Goal: Task Accomplishment & Management: Use online tool/utility

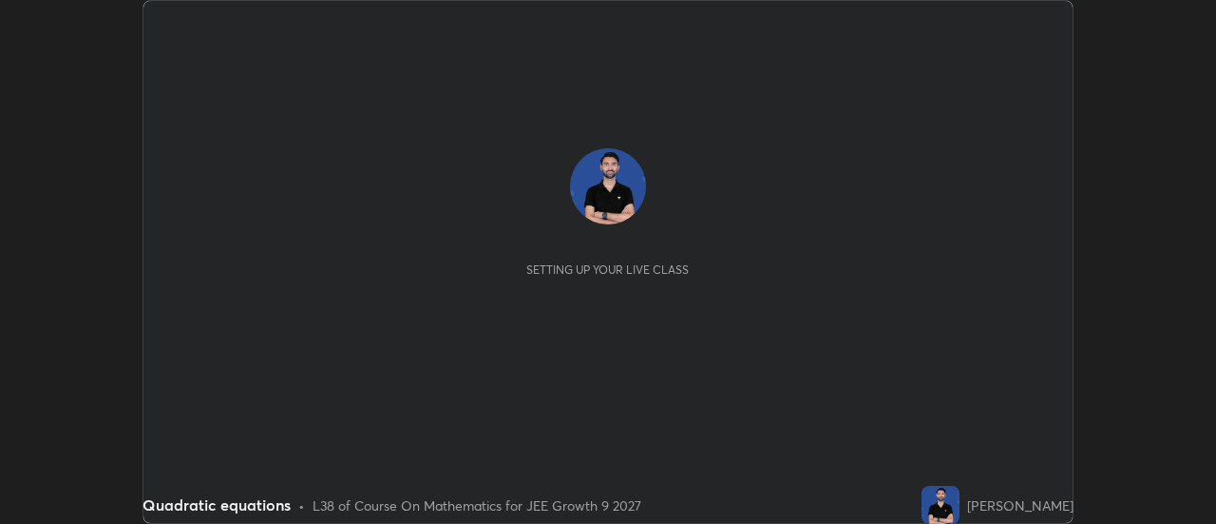
scroll to position [524, 1215]
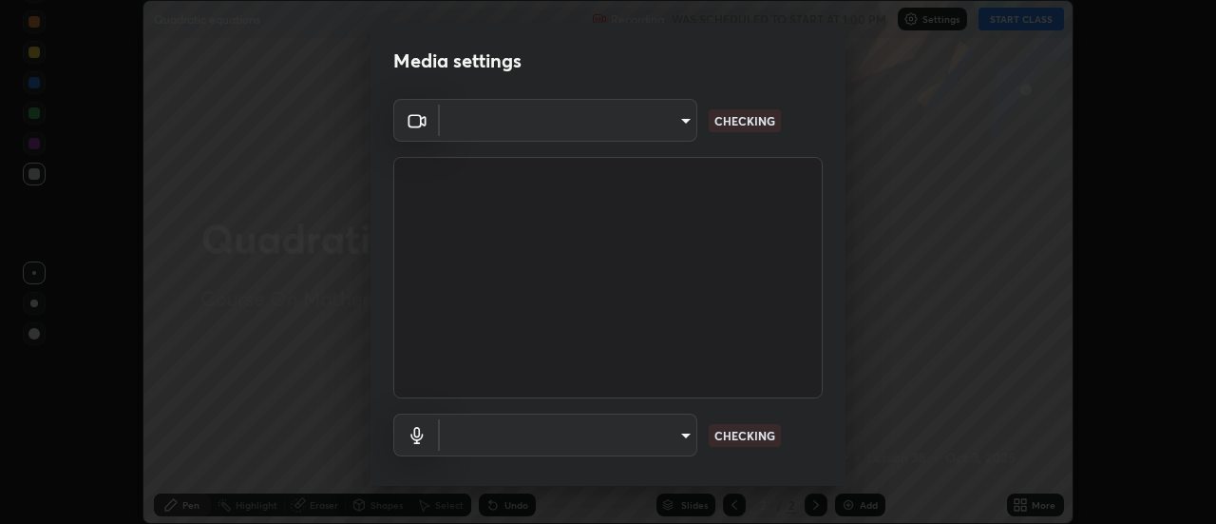
type input "3f428528f3d7ab6ac54735594839c6d4e55042ef2e8cc1e8c5b1a5cc2874ec8a"
type input "communications"
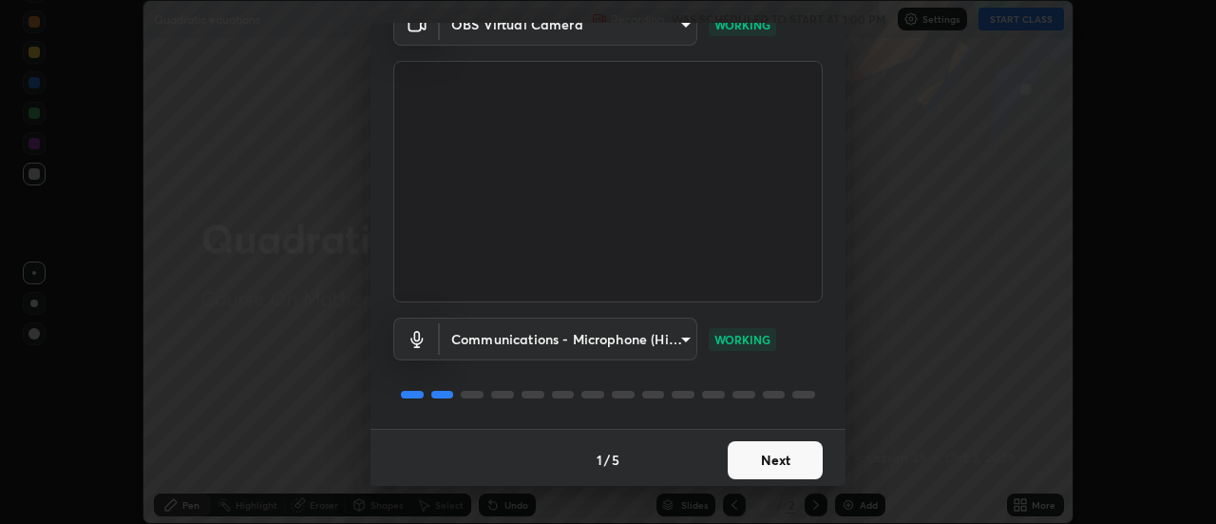
scroll to position [100, 0]
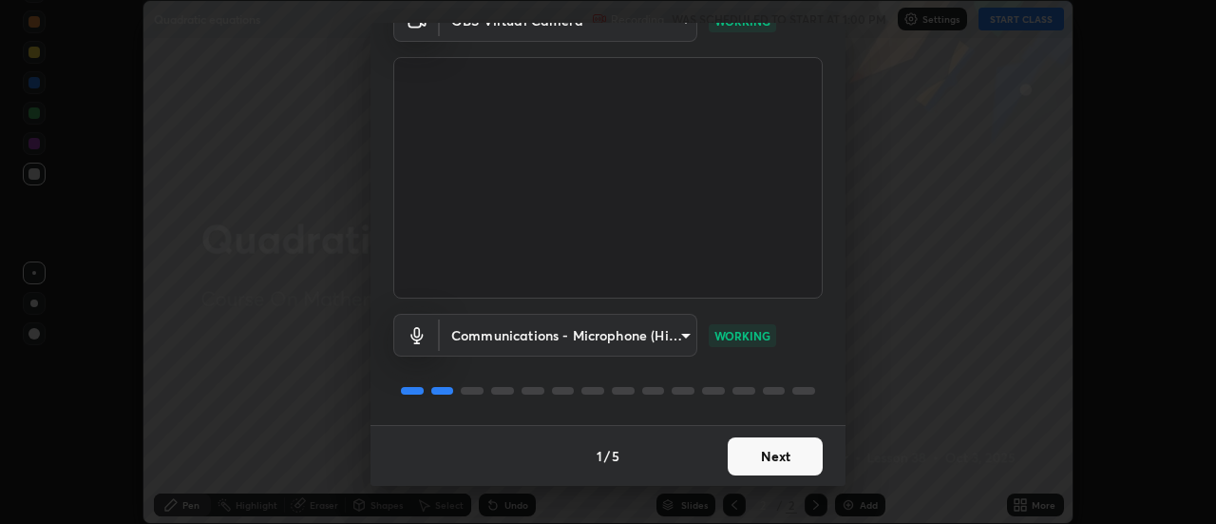
click at [772, 448] on button "Next" at bounding box center [775, 456] width 95 height 38
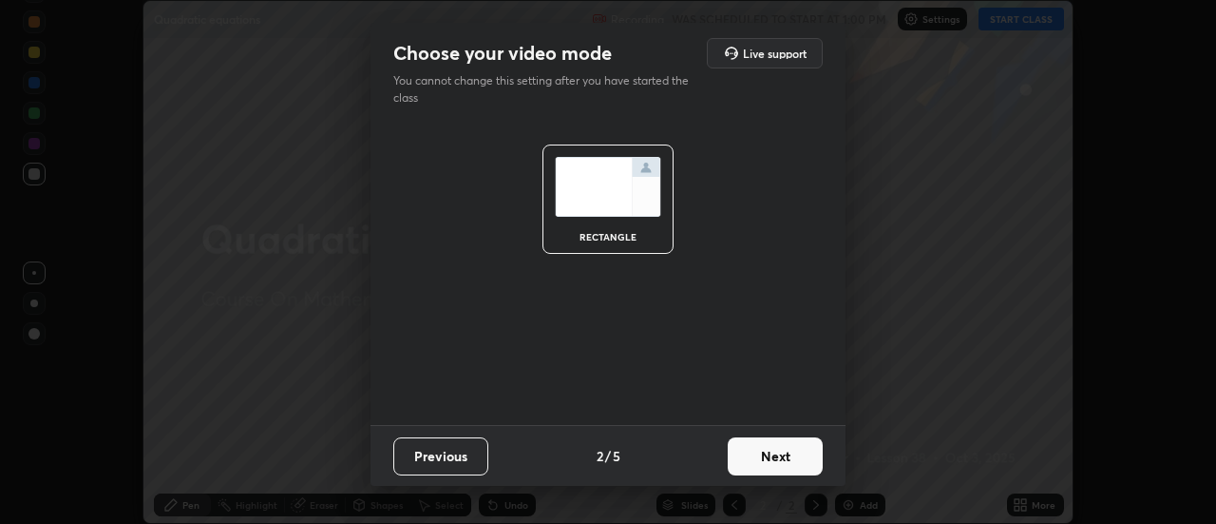
scroll to position [0, 0]
click at [772, 454] on button "Next" at bounding box center [775, 456] width 95 height 38
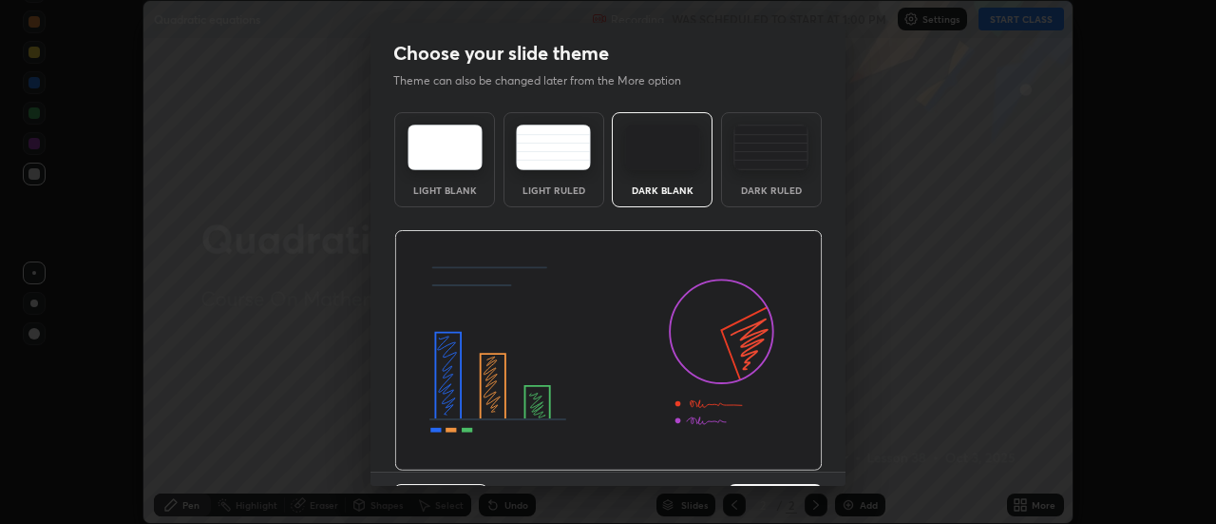
click at [772, 454] on img at bounding box center [608, 350] width 429 height 241
click at [773, 458] on img at bounding box center [608, 350] width 429 height 241
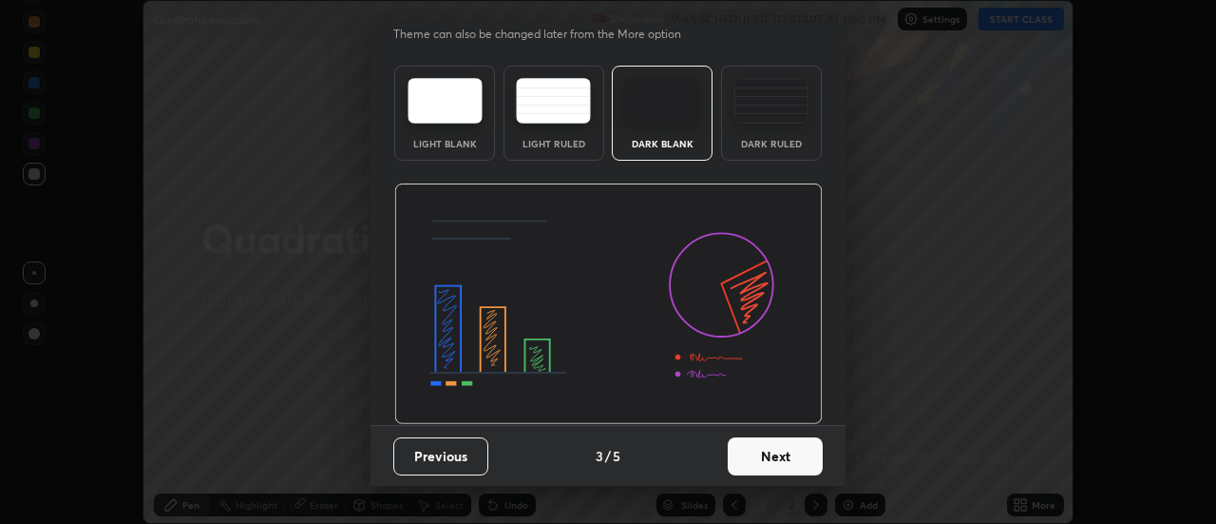
click at [772, 457] on button "Next" at bounding box center [775, 456] width 95 height 38
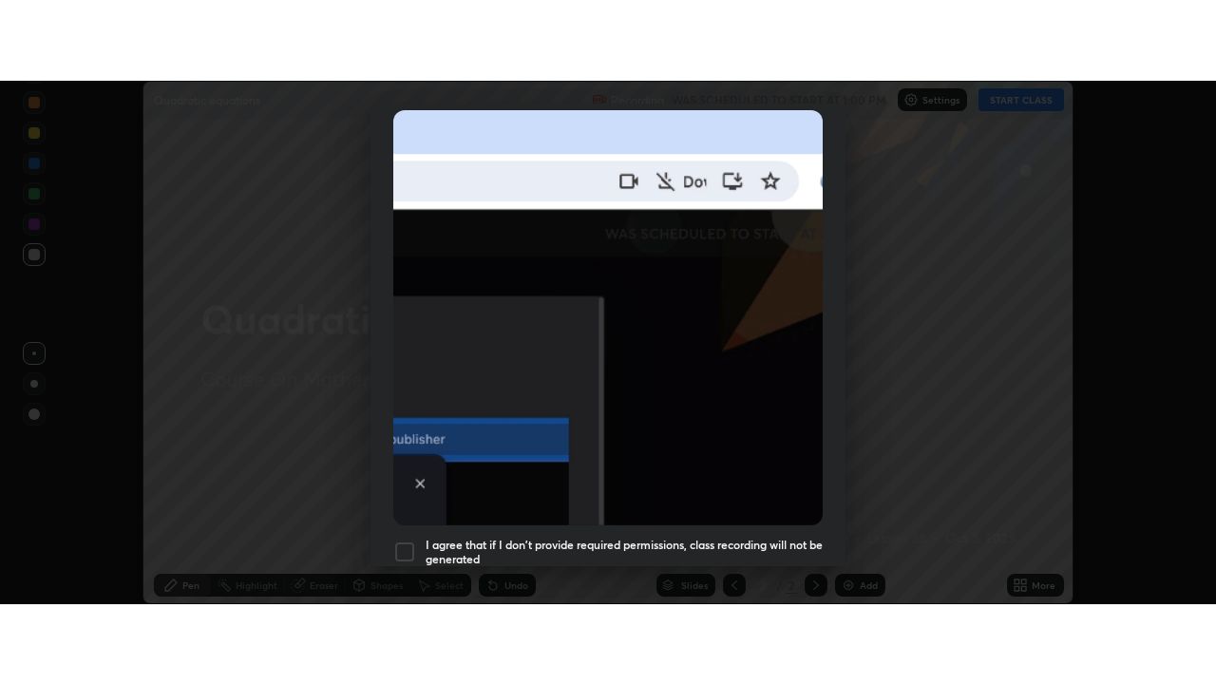
scroll to position [487, 0]
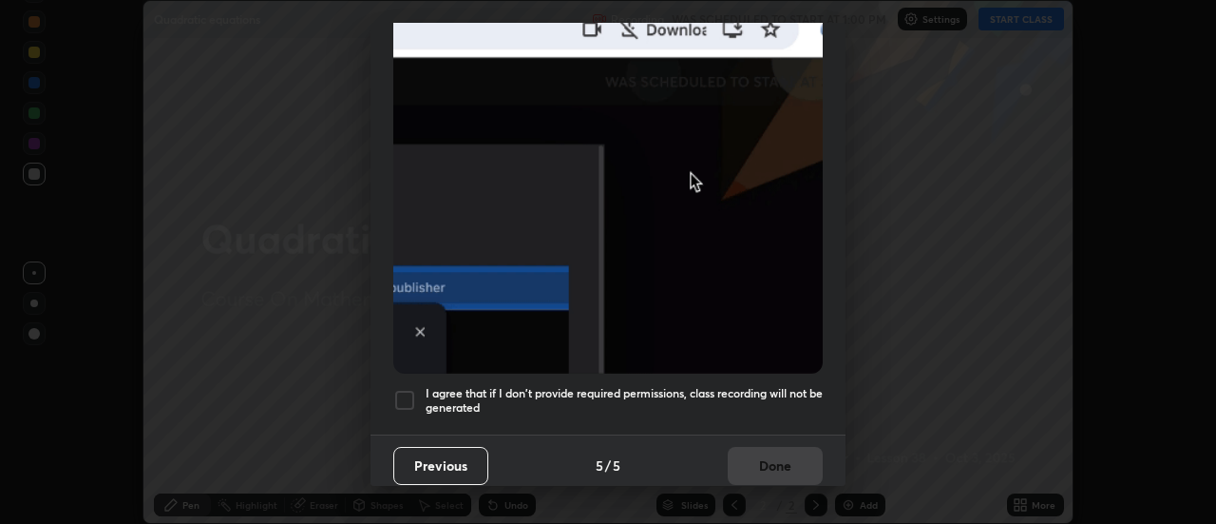
click at [410, 394] on div at bounding box center [404, 400] width 23 height 23
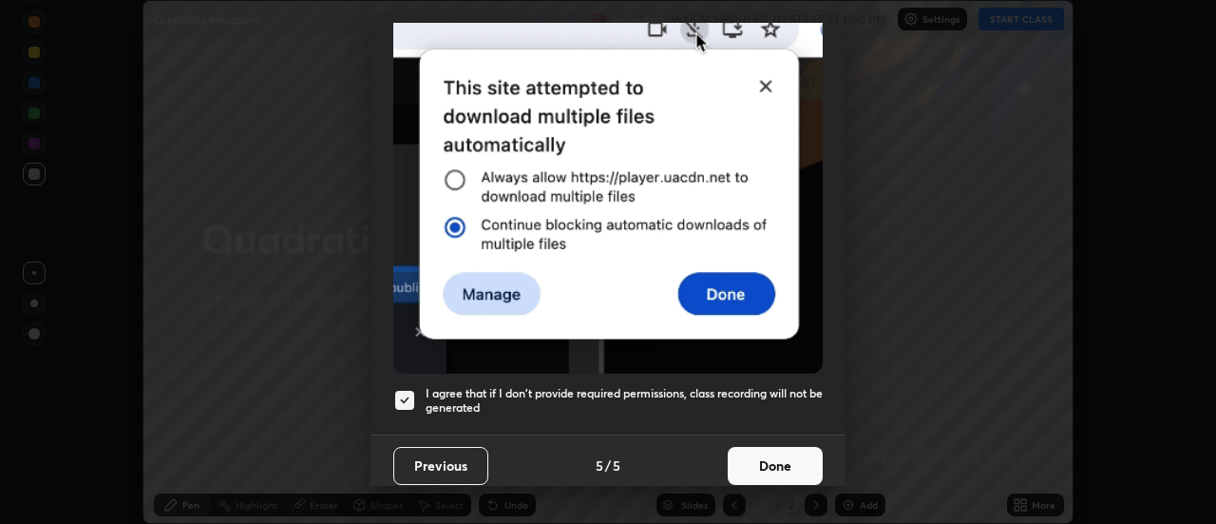
click at [773, 457] on button "Done" at bounding box center [775, 466] width 95 height 38
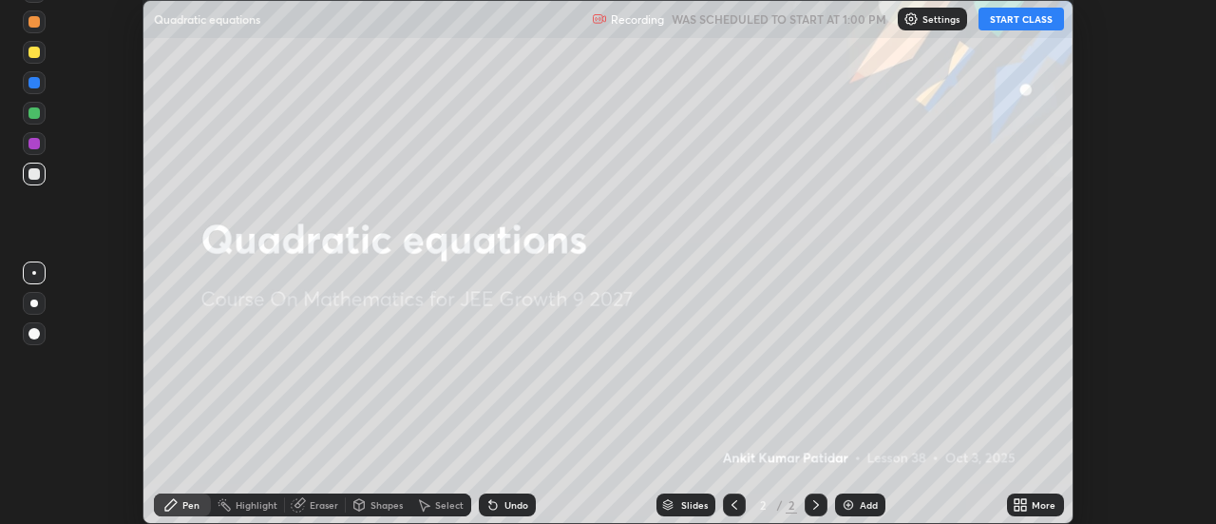
click at [1016, 21] on button "START CLASS" at bounding box center [1022, 19] width 86 height 23
click at [1038, 503] on div "More" at bounding box center [1044, 505] width 24 height 10
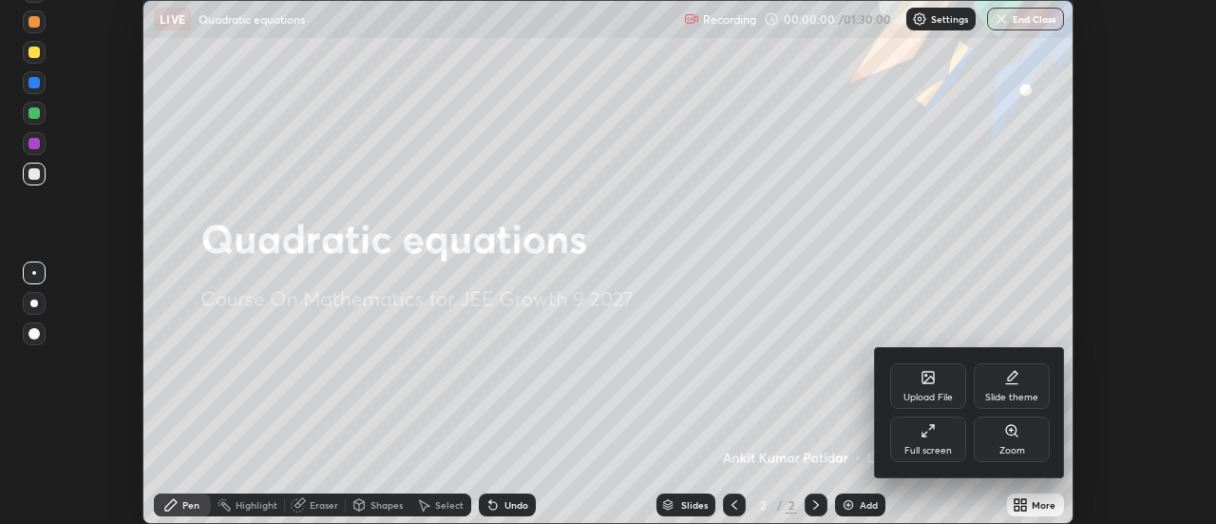
click at [941, 444] on div "Full screen" at bounding box center [928, 439] width 76 height 46
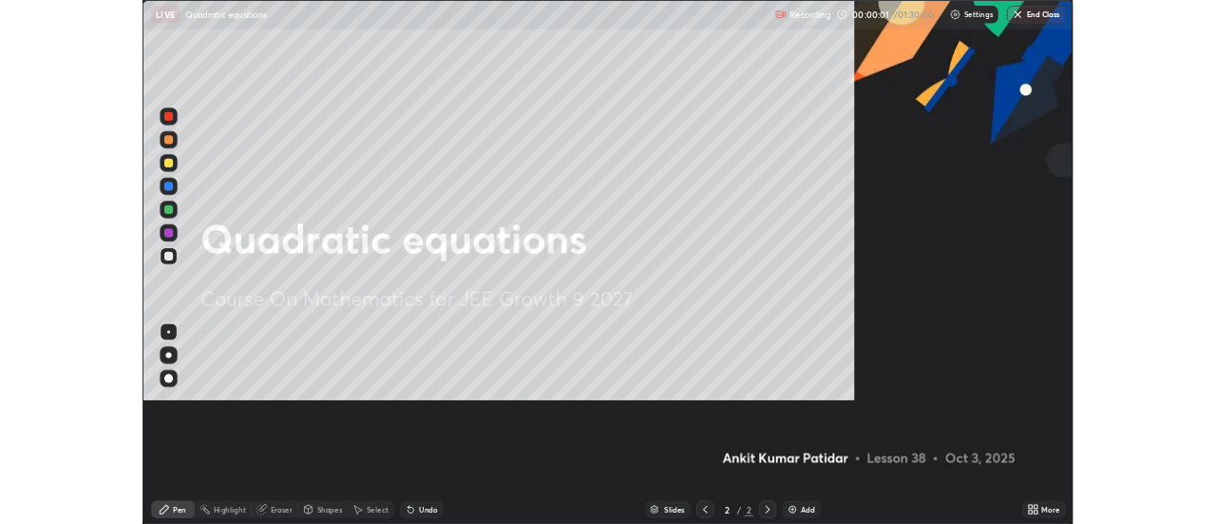
scroll to position [684, 1216]
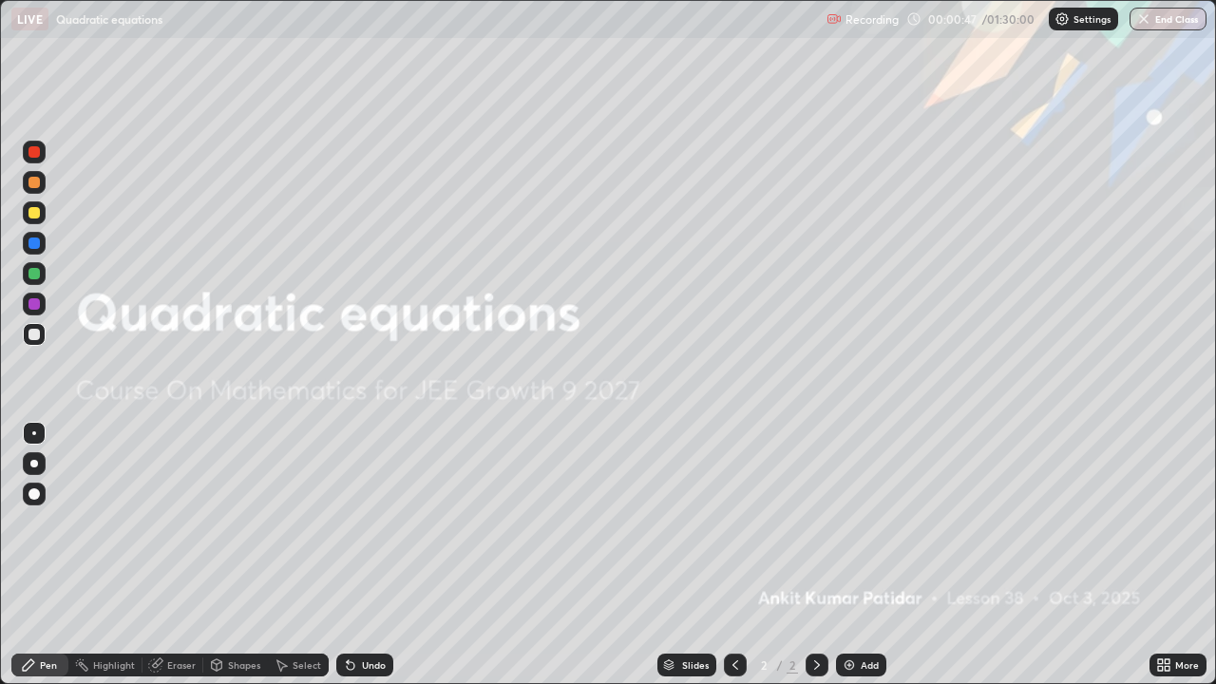
click at [861, 523] on div "Add" at bounding box center [870, 665] width 18 height 10
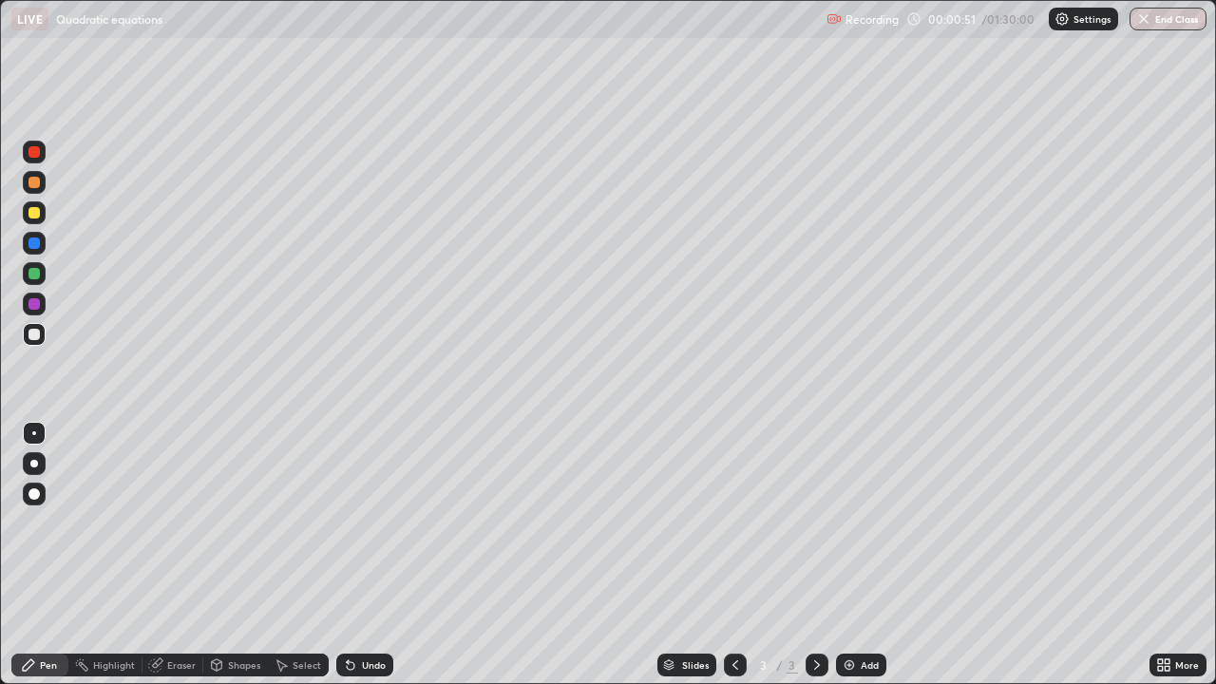
click at [173, 523] on div "Eraser" at bounding box center [181, 665] width 29 height 10
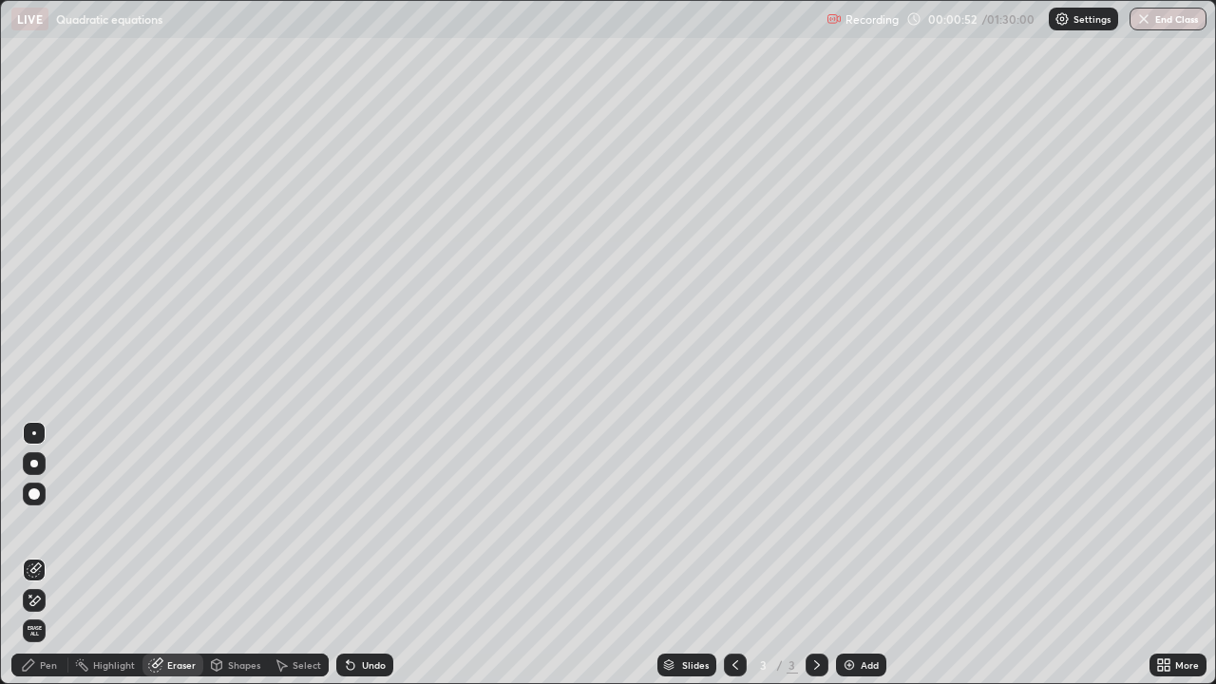
click at [35, 523] on icon at bounding box center [34, 601] width 15 height 16
click at [49, 523] on div "Pen" at bounding box center [48, 665] width 17 height 10
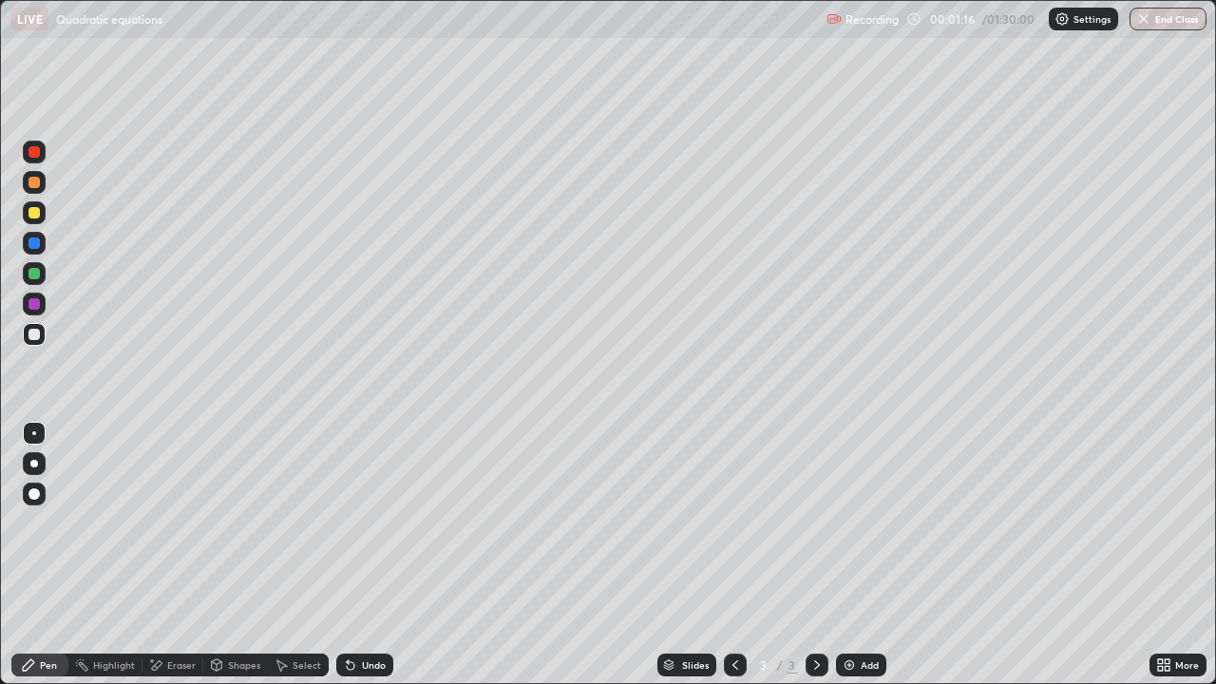
click at [359, 523] on div "Undo" at bounding box center [364, 665] width 57 height 23
click at [189, 523] on div "Eraser" at bounding box center [181, 665] width 29 height 10
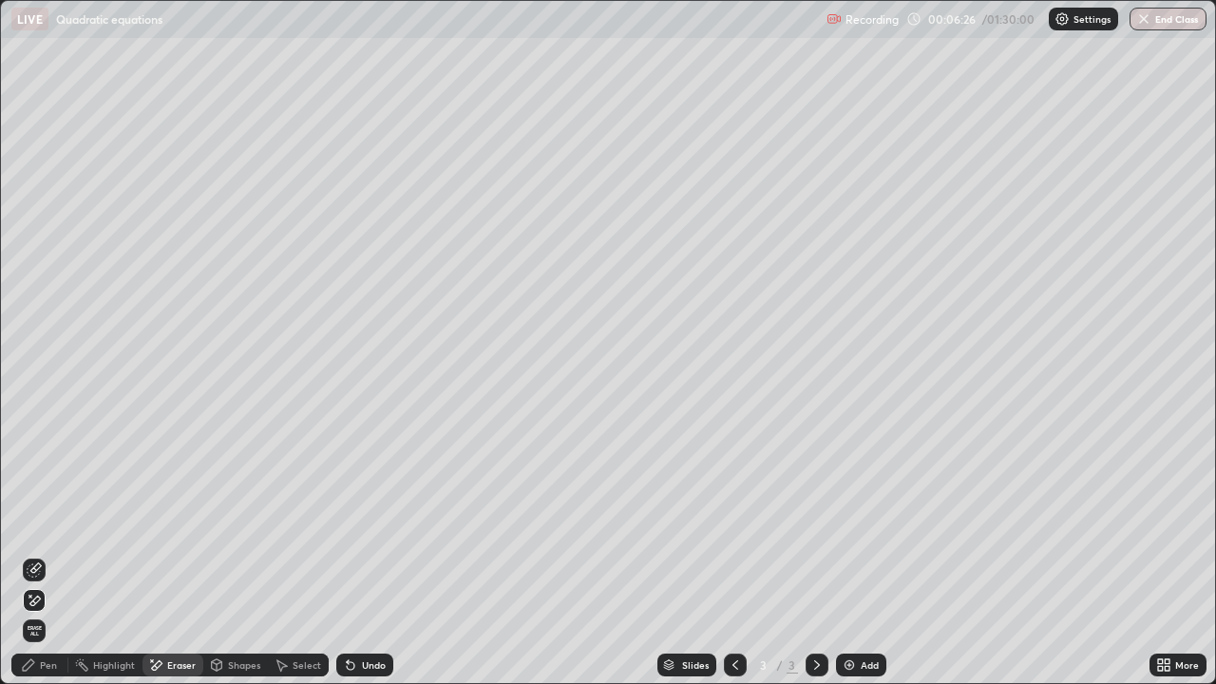
click at [50, 523] on div "Pen" at bounding box center [48, 665] width 17 height 10
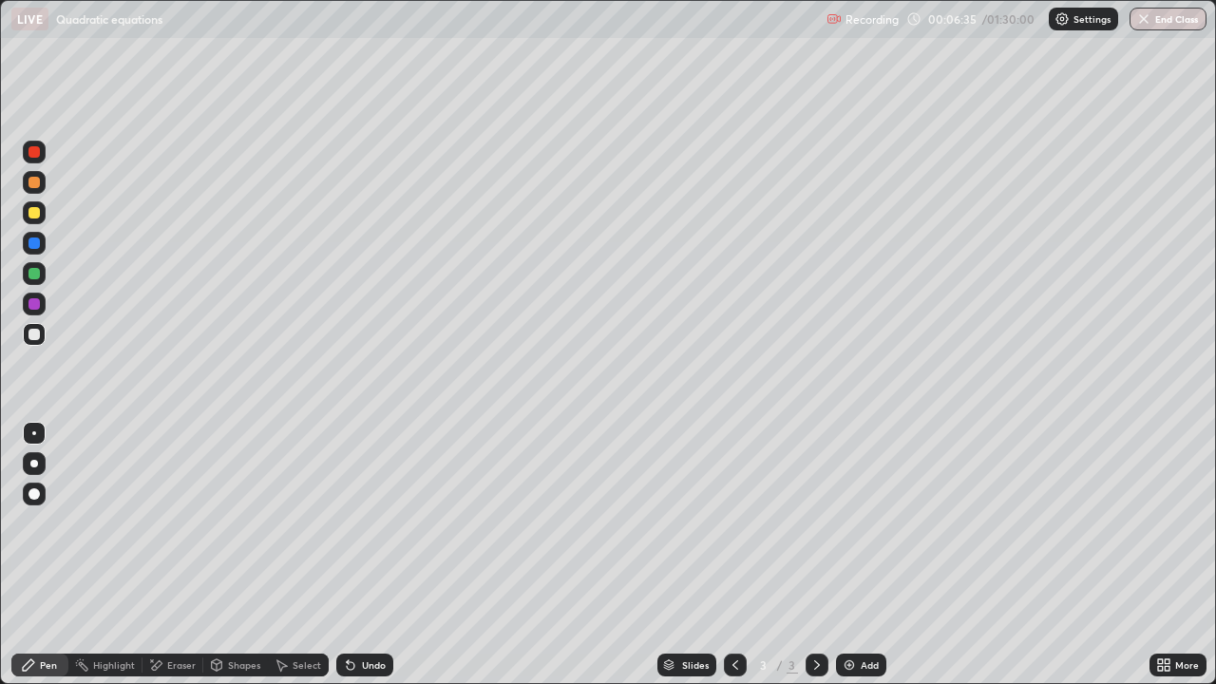
click at [162, 523] on icon at bounding box center [155, 666] width 15 height 16
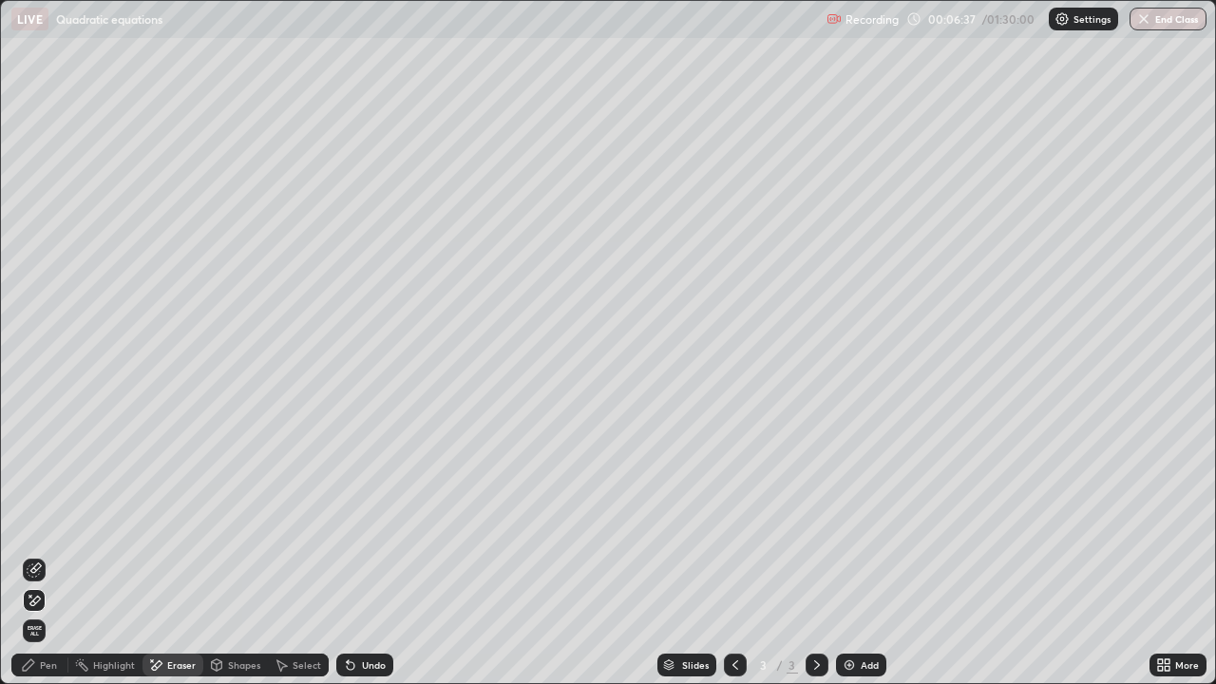
click at [50, 523] on div "Pen" at bounding box center [48, 665] width 17 height 10
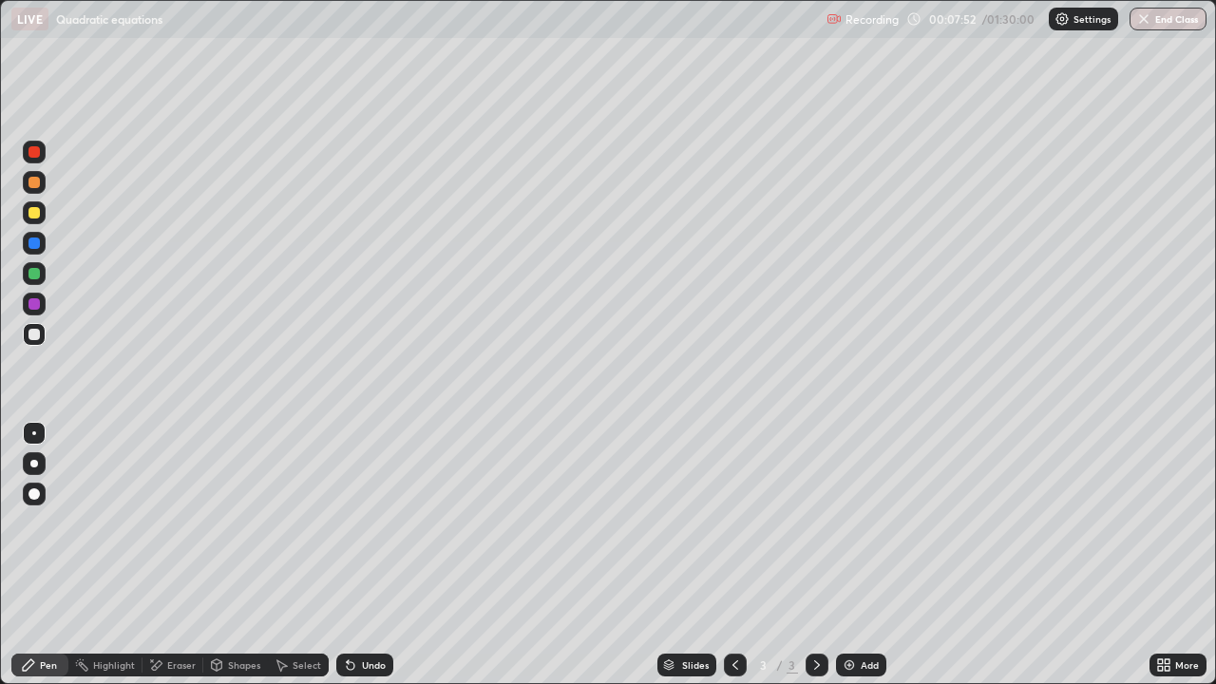
click at [29, 215] on div at bounding box center [34, 212] width 11 height 11
click at [372, 523] on div "Undo" at bounding box center [374, 665] width 24 height 10
click at [375, 523] on div "Undo" at bounding box center [374, 665] width 24 height 10
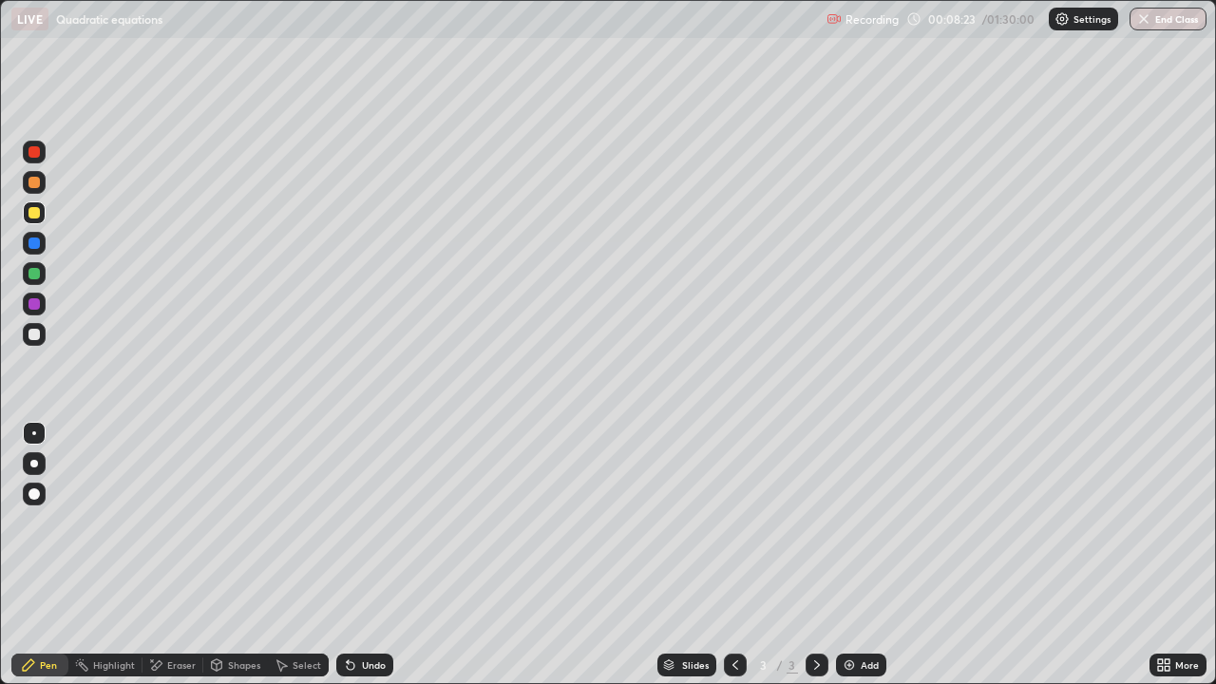
click at [372, 523] on div "Undo" at bounding box center [374, 665] width 24 height 10
click at [373, 523] on div "Undo" at bounding box center [374, 665] width 24 height 10
click at [178, 523] on div "Eraser" at bounding box center [181, 665] width 29 height 10
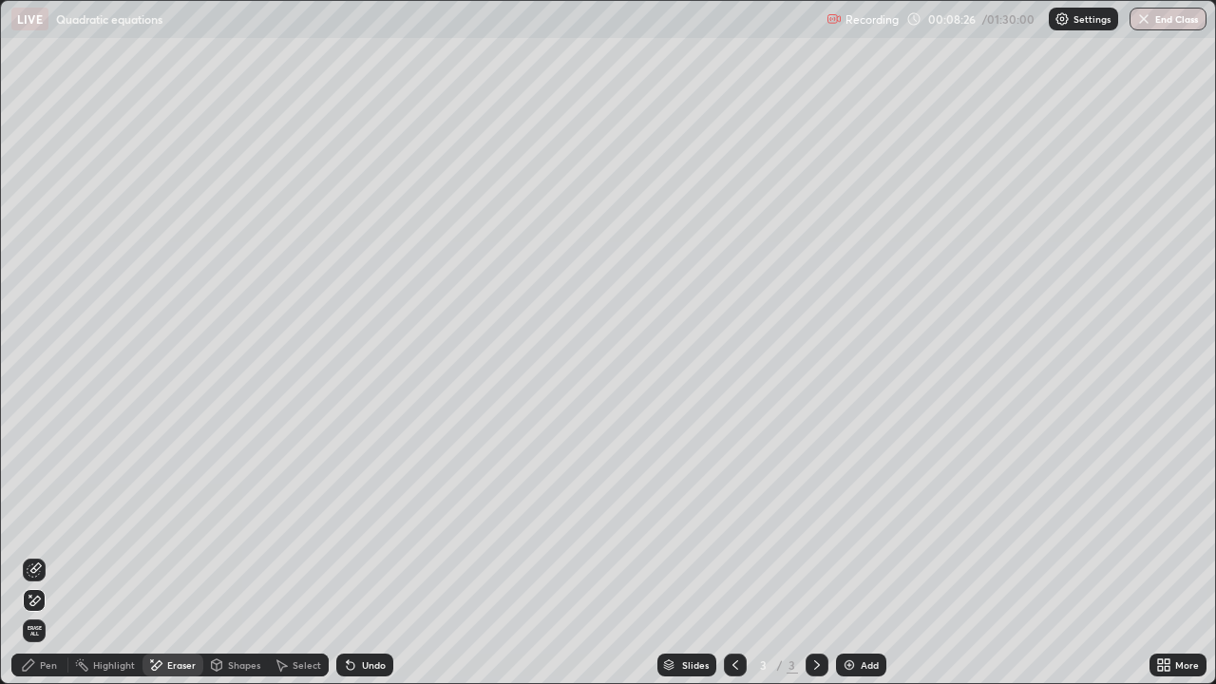
click at [50, 523] on div "Pen" at bounding box center [48, 665] width 17 height 10
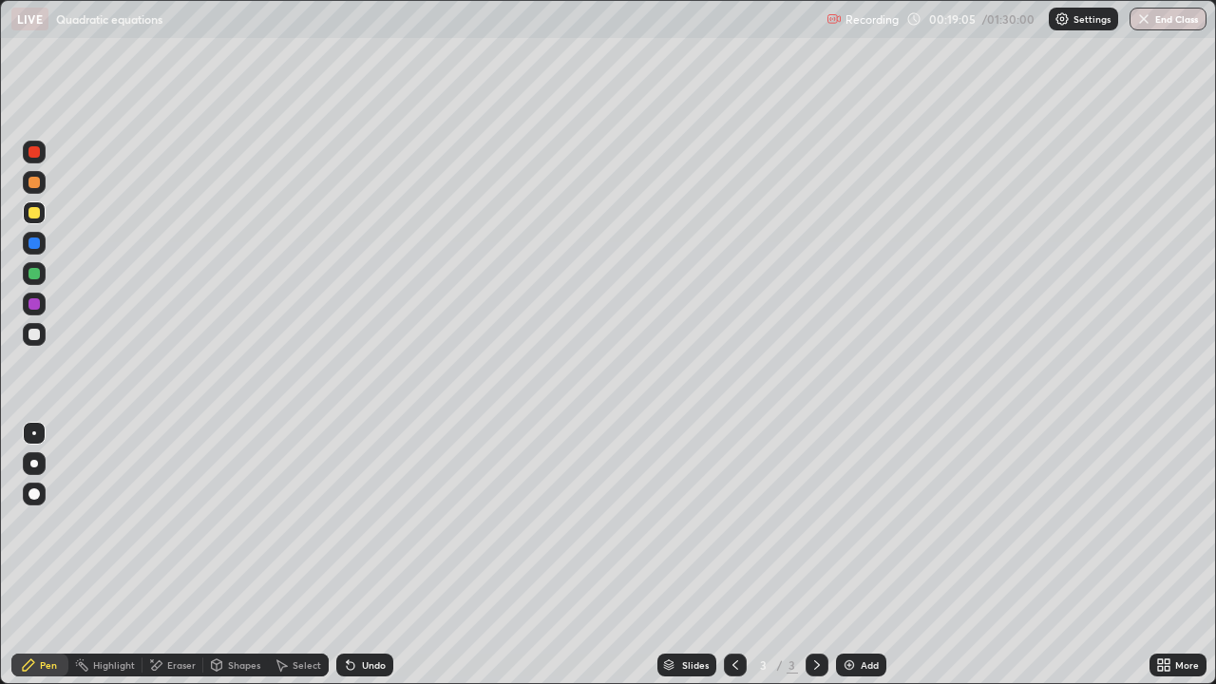
click at [365, 523] on div "Undo" at bounding box center [374, 665] width 24 height 10
click at [849, 523] on img at bounding box center [849, 665] width 15 height 15
click at [38, 334] on div at bounding box center [34, 334] width 11 height 11
click at [371, 523] on div "Undo" at bounding box center [374, 665] width 24 height 10
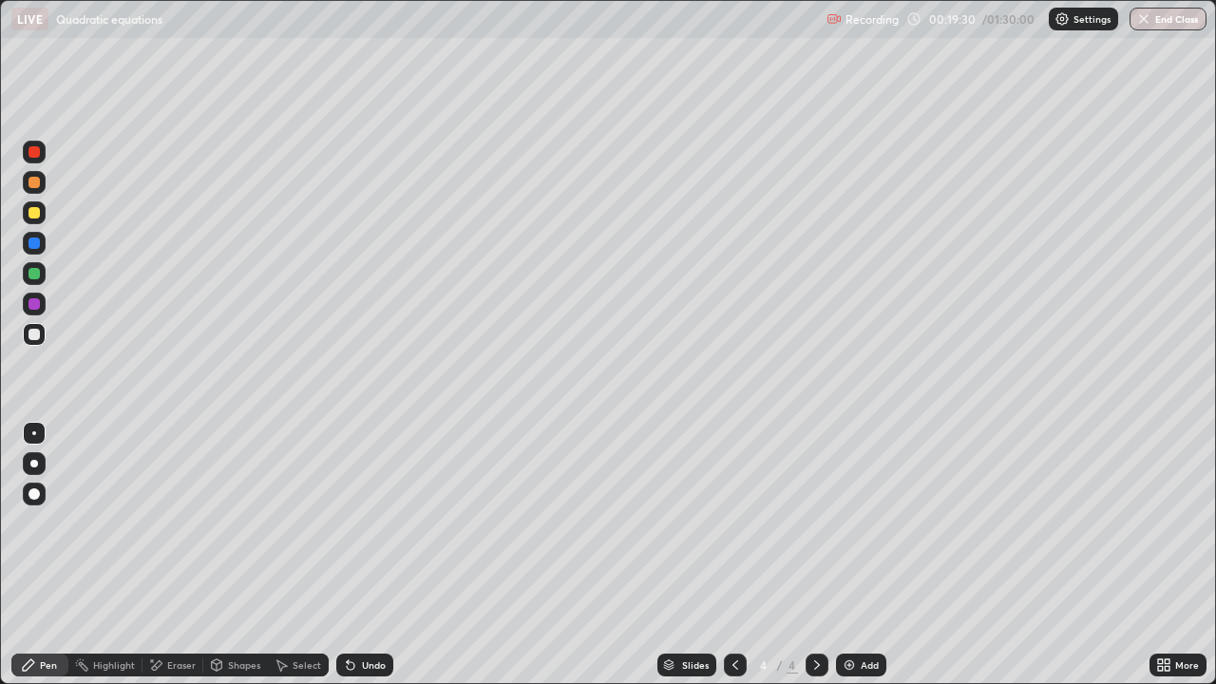
click at [371, 523] on div "Undo" at bounding box center [374, 665] width 24 height 10
click at [181, 523] on div "Eraser" at bounding box center [181, 665] width 29 height 10
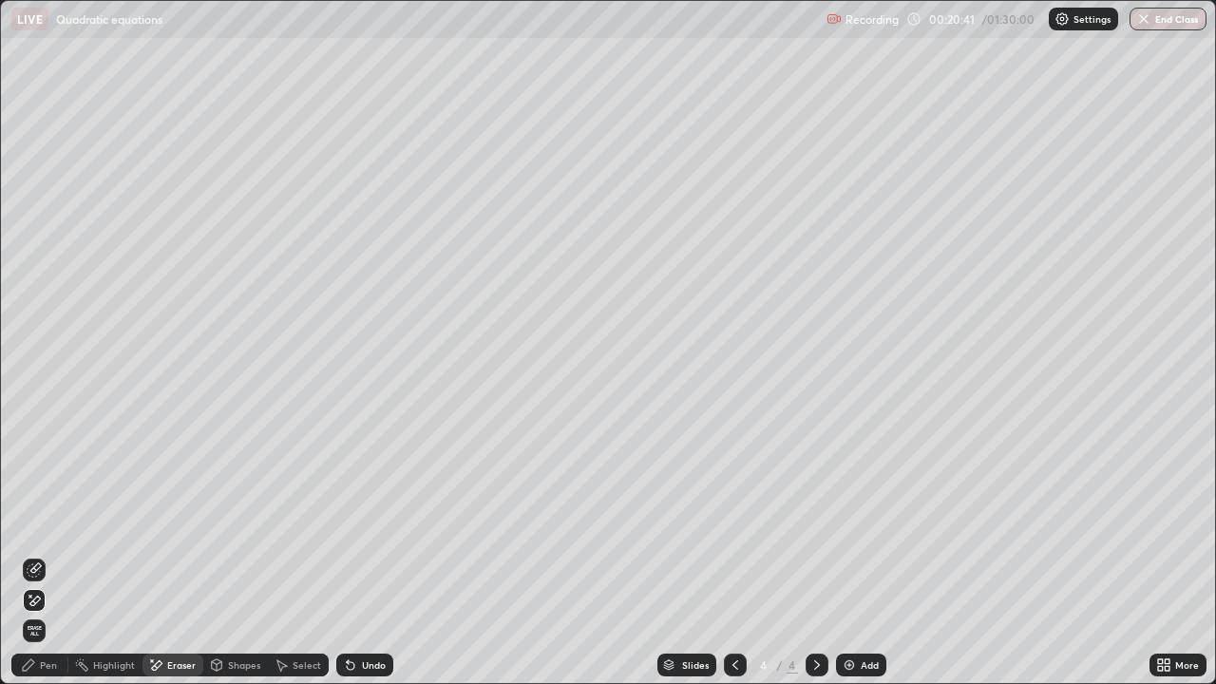
click at [44, 523] on div "Pen" at bounding box center [48, 665] width 17 height 10
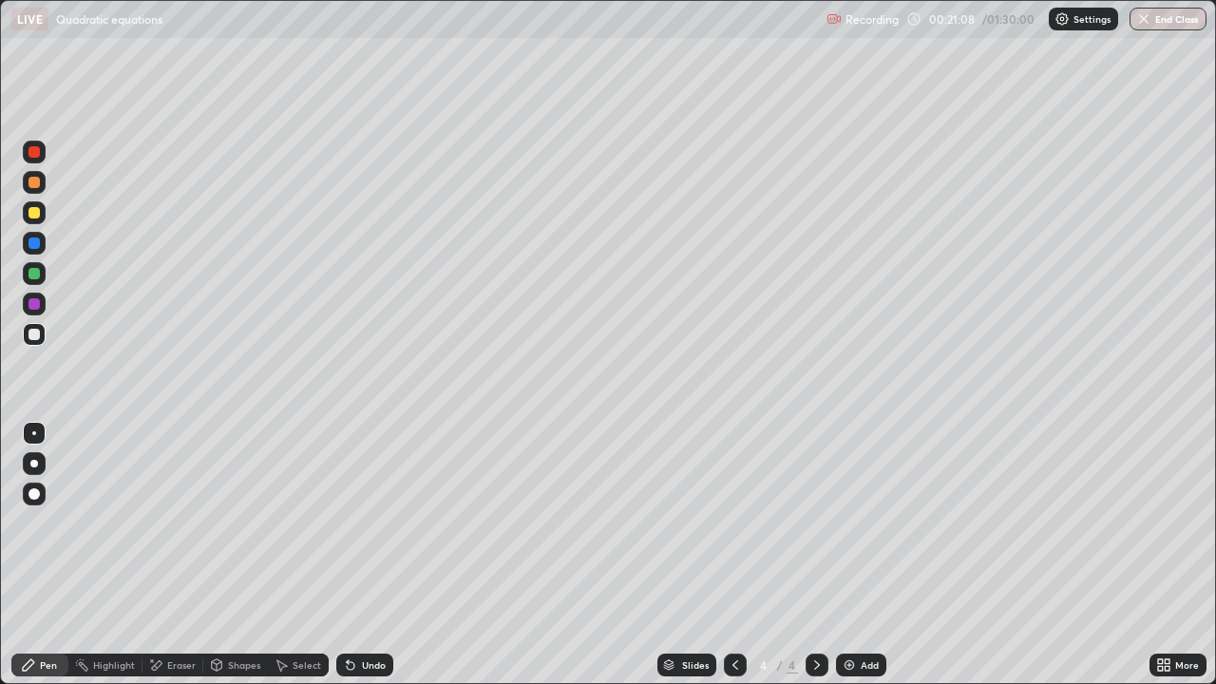
click at [734, 523] on icon at bounding box center [736, 665] width 6 height 10
click at [813, 523] on icon at bounding box center [817, 665] width 15 height 15
click at [176, 523] on div "Eraser" at bounding box center [173, 665] width 61 height 23
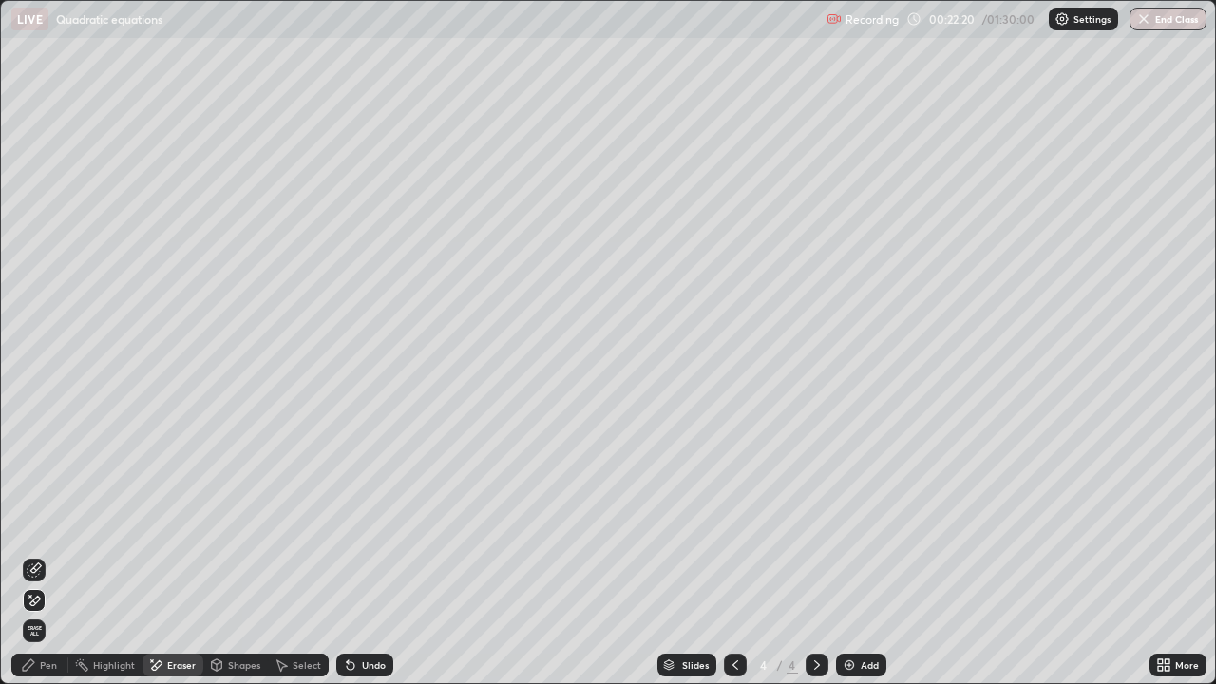
click at [48, 523] on div "Pen" at bounding box center [48, 665] width 17 height 10
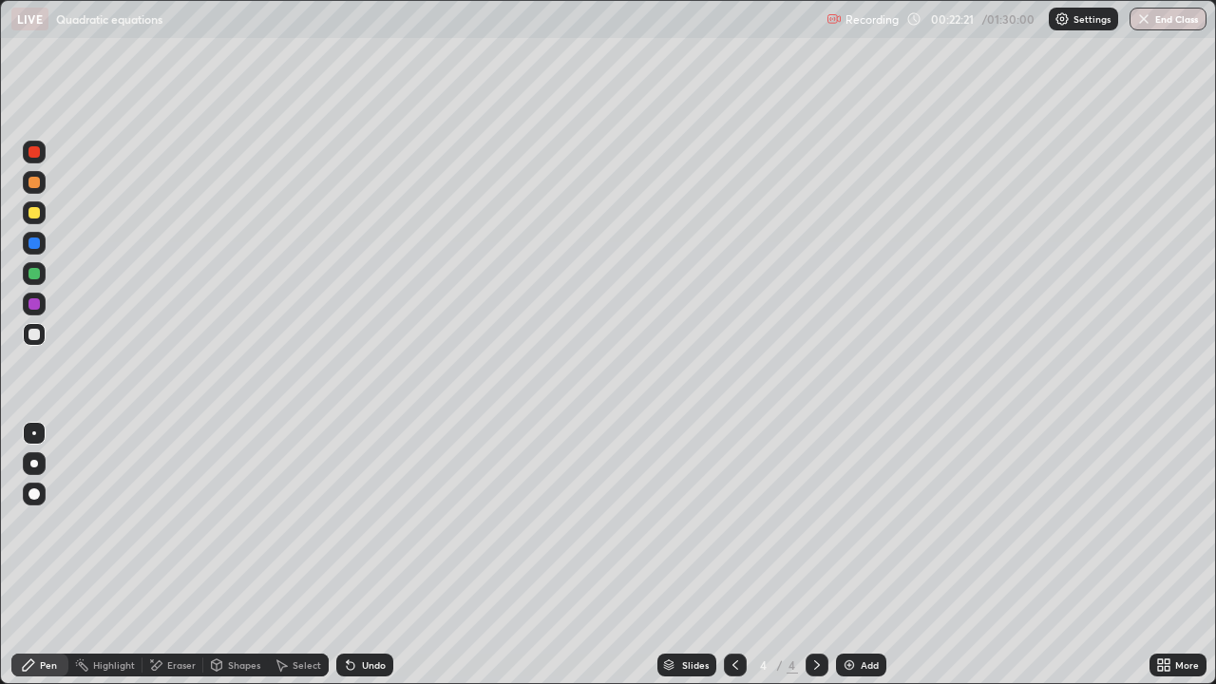
click at [36, 278] on div at bounding box center [34, 273] width 11 height 11
click at [36, 210] on div at bounding box center [34, 212] width 11 height 11
click at [33, 268] on div at bounding box center [34, 273] width 11 height 11
click at [34, 213] on div at bounding box center [34, 212] width 11 height 11
click at [180, 523] on div "Eraser" at bounding box center [181, 665] width 29 height 10
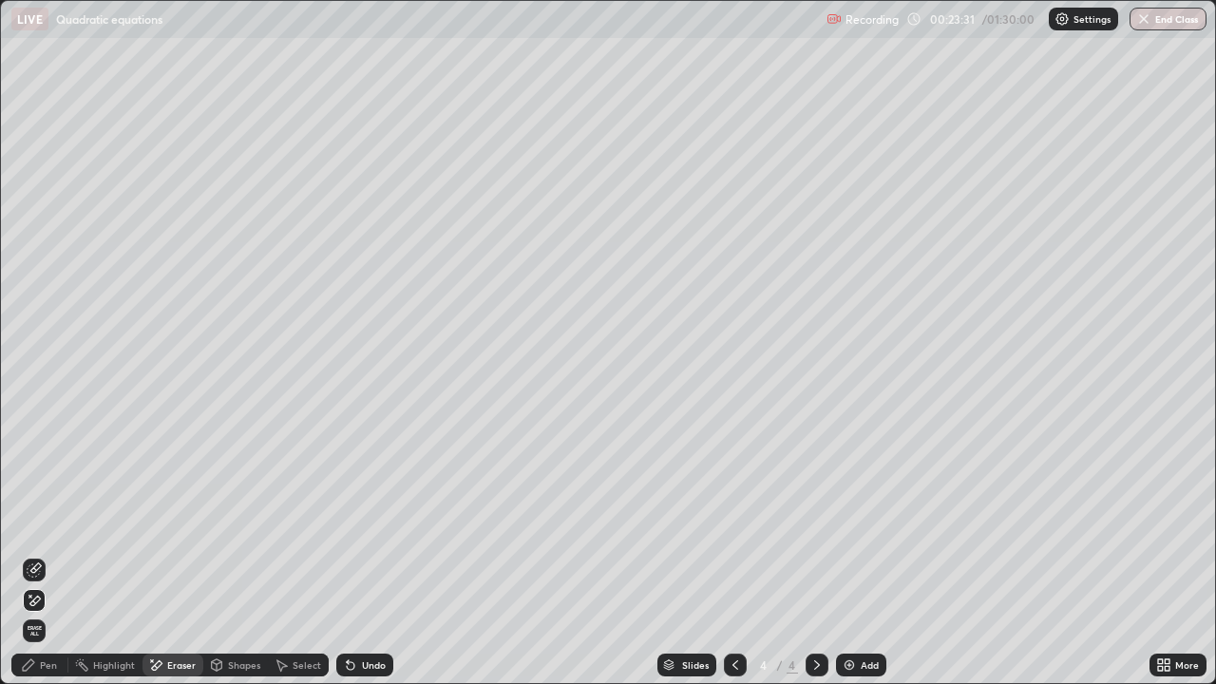
click at [44, 523] on div "Pen" at bounding box center [48, 665] width 17 height 10
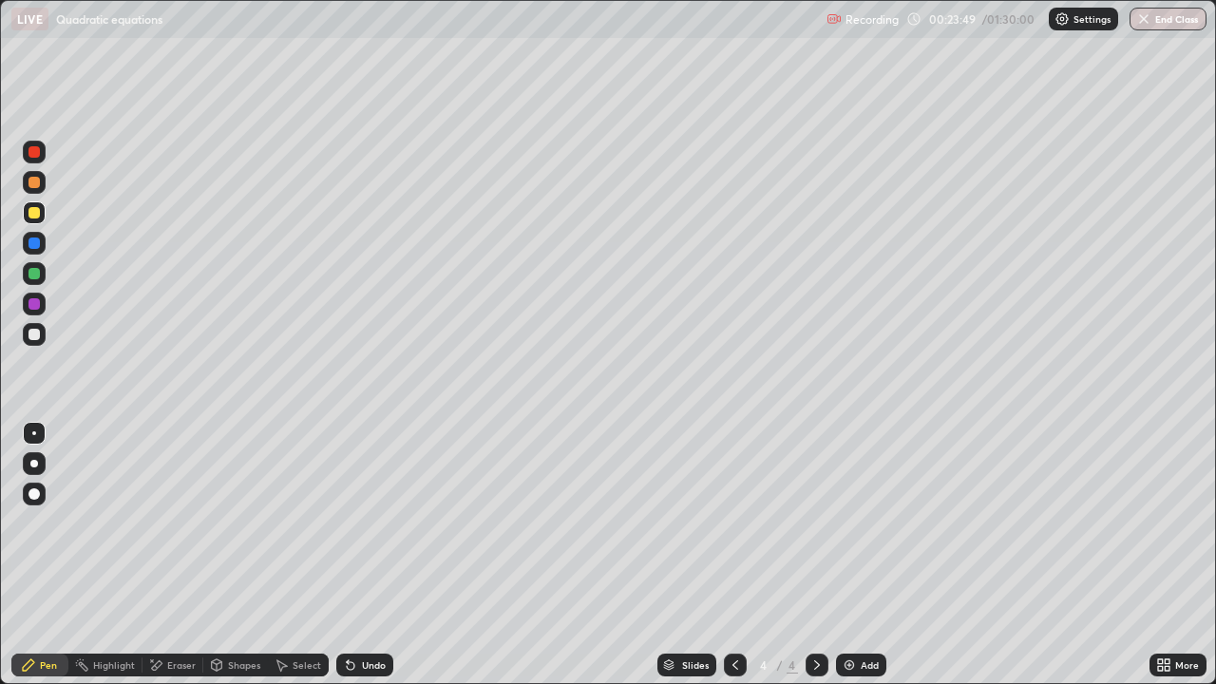
click at [42, 334] on div at bounding box center [34, 334] width 23 height 23
click at [34, 274] on div at bounding box center [34, 273] width 11 height 11
click at [34, 214] on div at bounding box center [34, 212] width 11 height 11
click at [167, 523] on div "Eraser" at bounding box center [181, 665] width 29 height 10
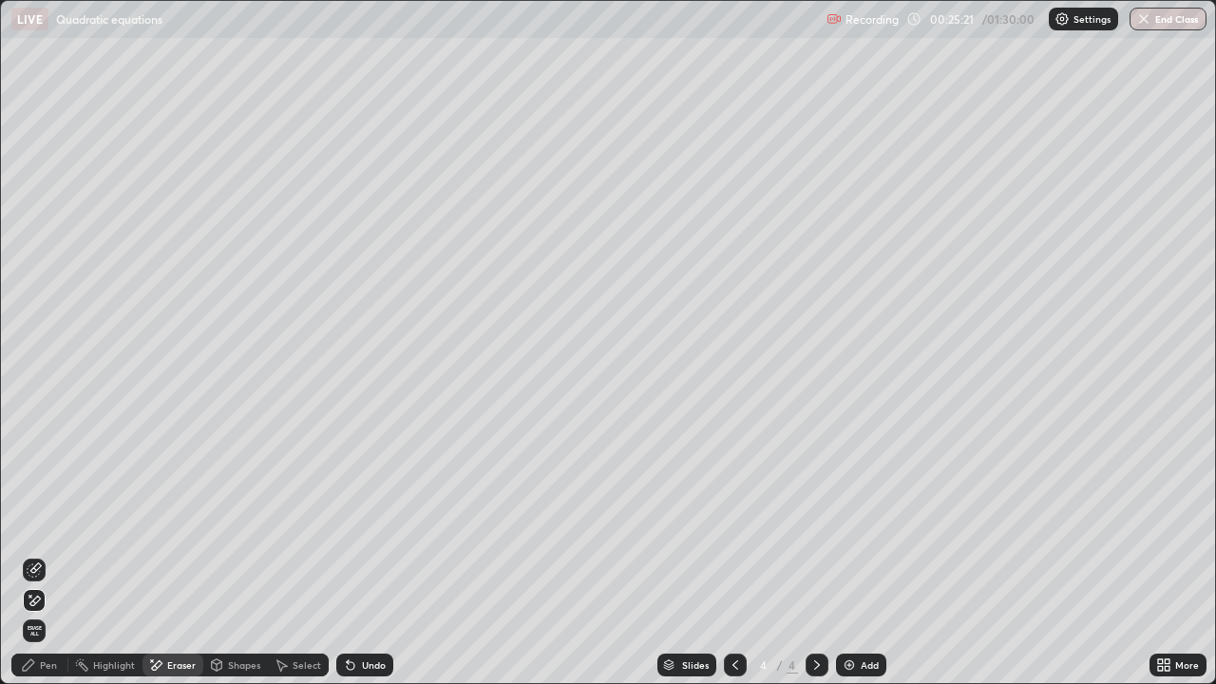
click at [37, 523] on div "Pen" at bounding box center [39, 665] width 57 height 23
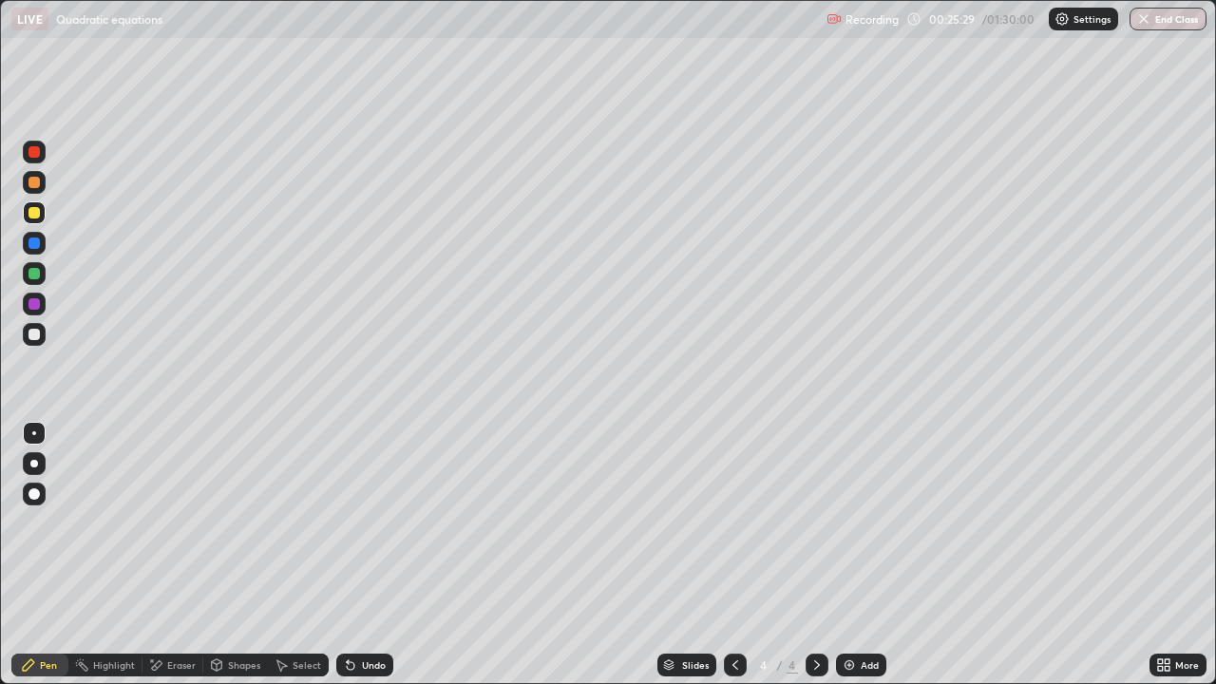
click at [36, 277] on div at bounding box center [34, 273] width 11 height 11
click at [740, 523] on icon at bounding box center [735, 665] width 15 height 15
click at [815, 523] on icon at bounding box center [817, 665] width 15 height 15
click at [739, 523] on icon at bounding box center [735, 665] width 15 height 15
click at [821, 523] on icon at bounding box center [817, 665] width 15 height 15
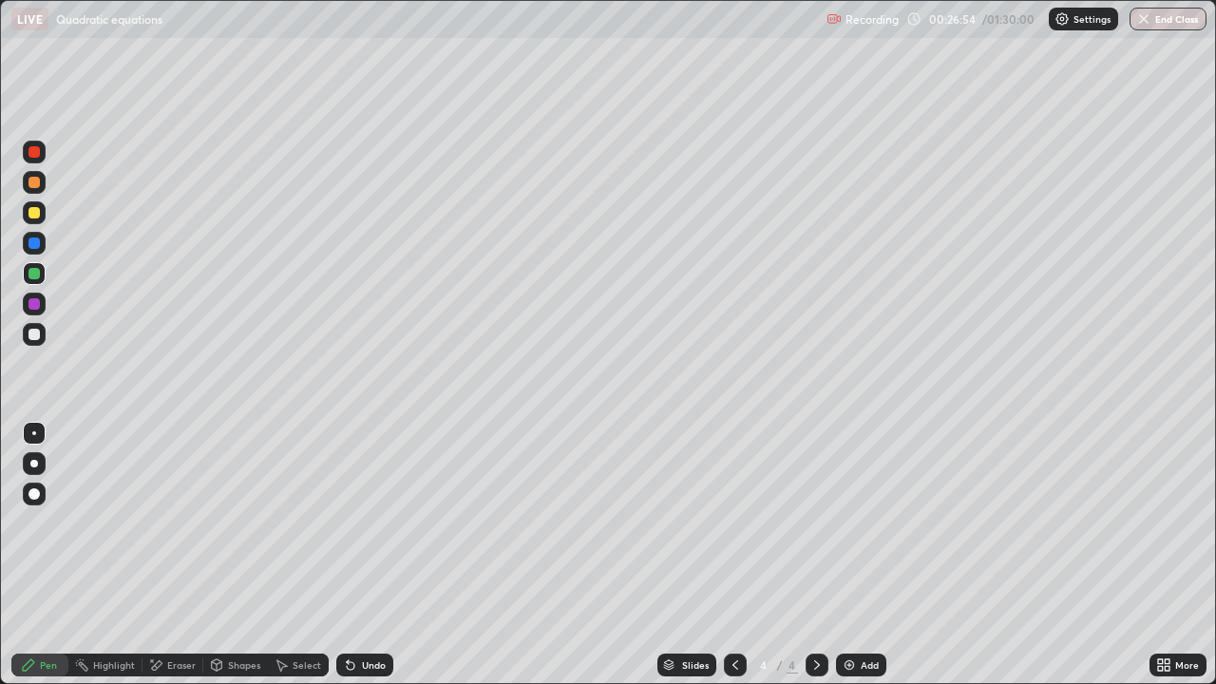
click at [34, 304] on div at bounding box center [34, 303] width 11 height 11
click at [352, 523] on icon at bounding box center [350, 665] width 15 height 15
click at [856, 523] on div "Add" at bounding box center [861, 665] width 50 height 23
click at [39, 334] on div at bounding box center [34, 334] width 11 height 11
click at [180, 523] on div "Eraser" at bounding box center [181, 665] width 29 height 10
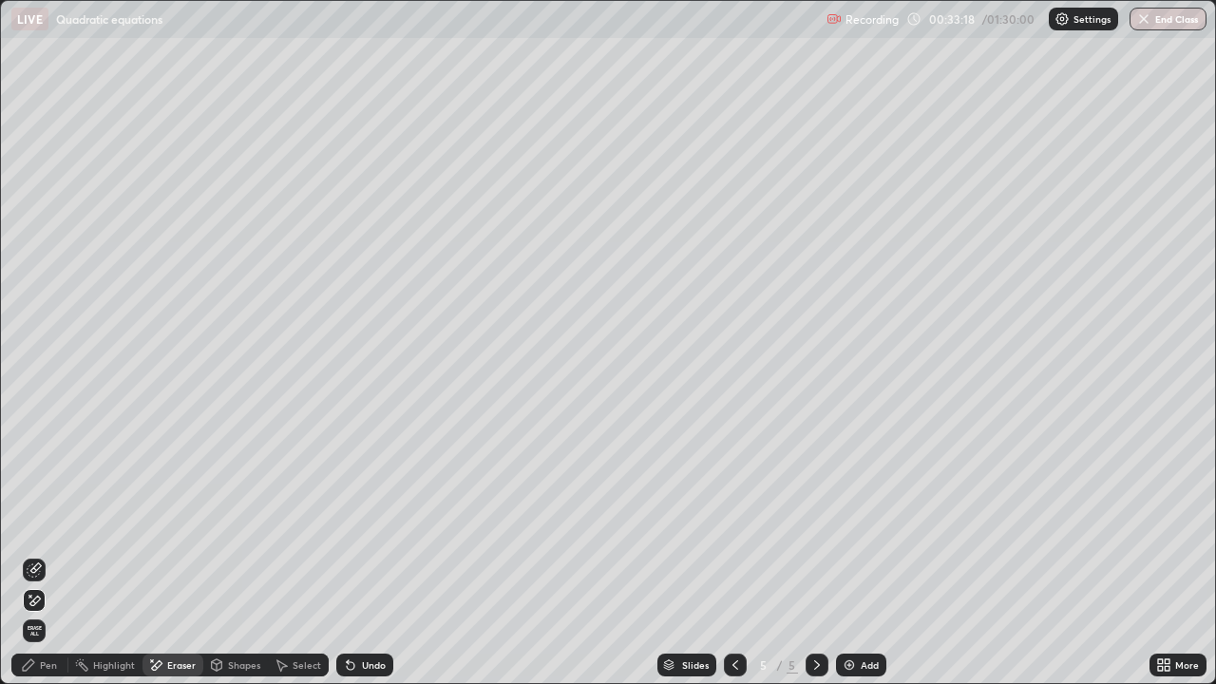
click at [42, 523] on div "Pen" at bounding box center [48, 665] width 17 height 10
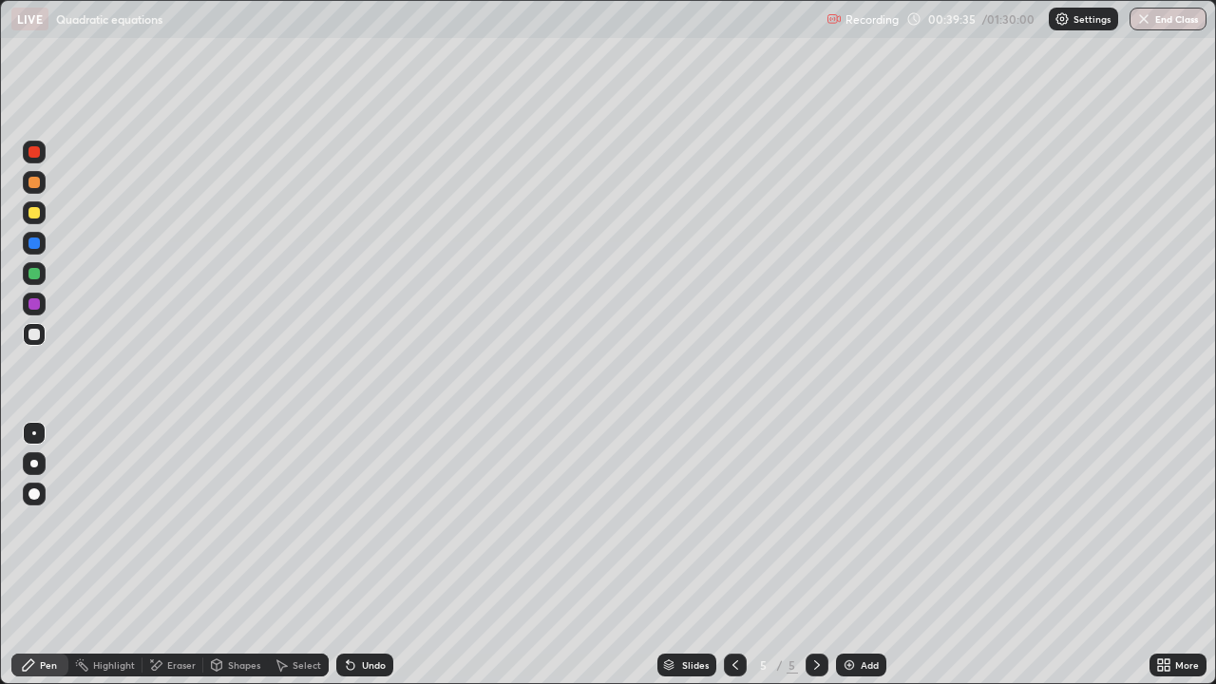
click at [34, 213] on div at bounding box center [34, 212] width 11 height 11
click at [367, 523] on div "Undo" at bounding box center [374, 665] width 24 height 10
click at [182, 523] on div "Eraser" at bounding box center [181, 665] width 29 height 10
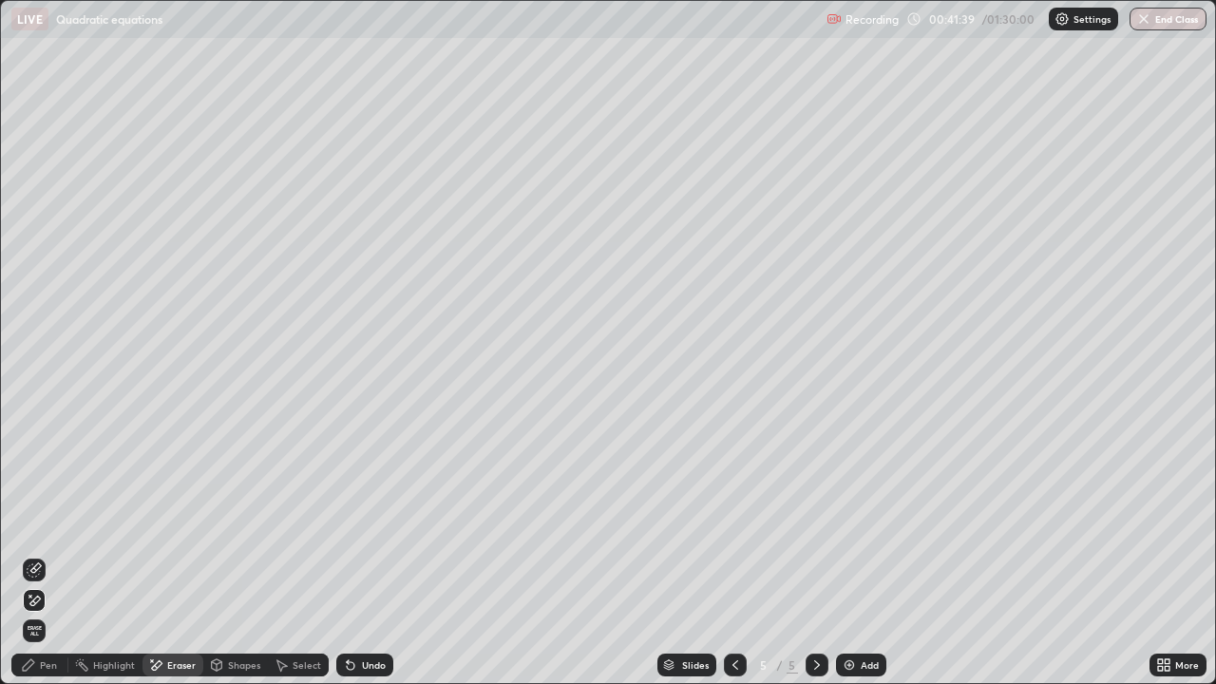
click at [48, 523] on div "Pen" at bounding box center [48, 665] width 17 height 10
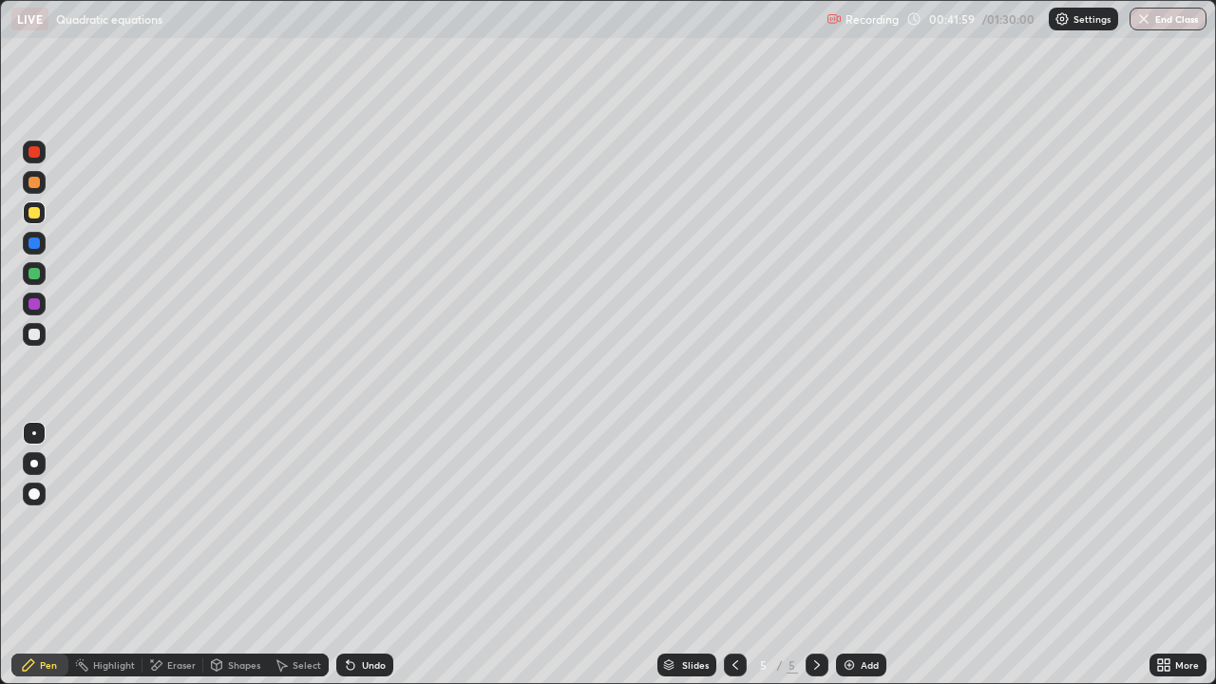
click at [362, 523] on div "Undo" at bounding box center [374, 665] width 24 height 10
click at [178, 523] on div "Eraser" at bounding box center [181, 665] width 29 height 10
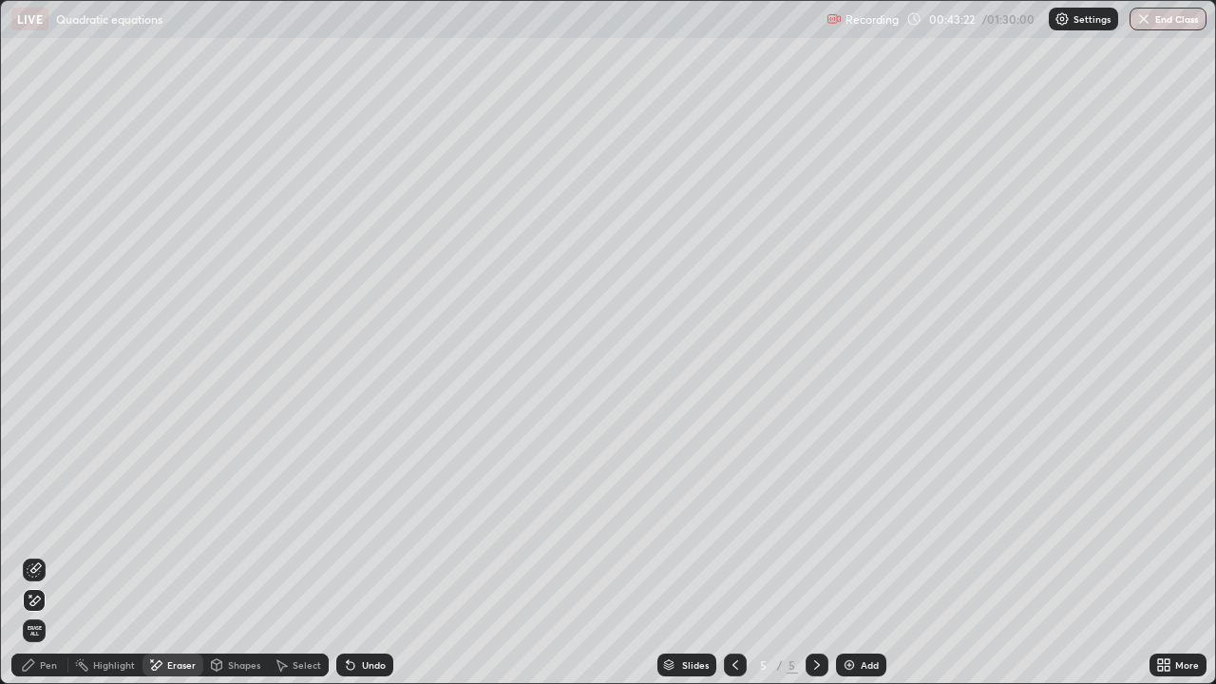
click at [48, 523] on div "Pen" at bounding box center [48, 665] width 17 height 10
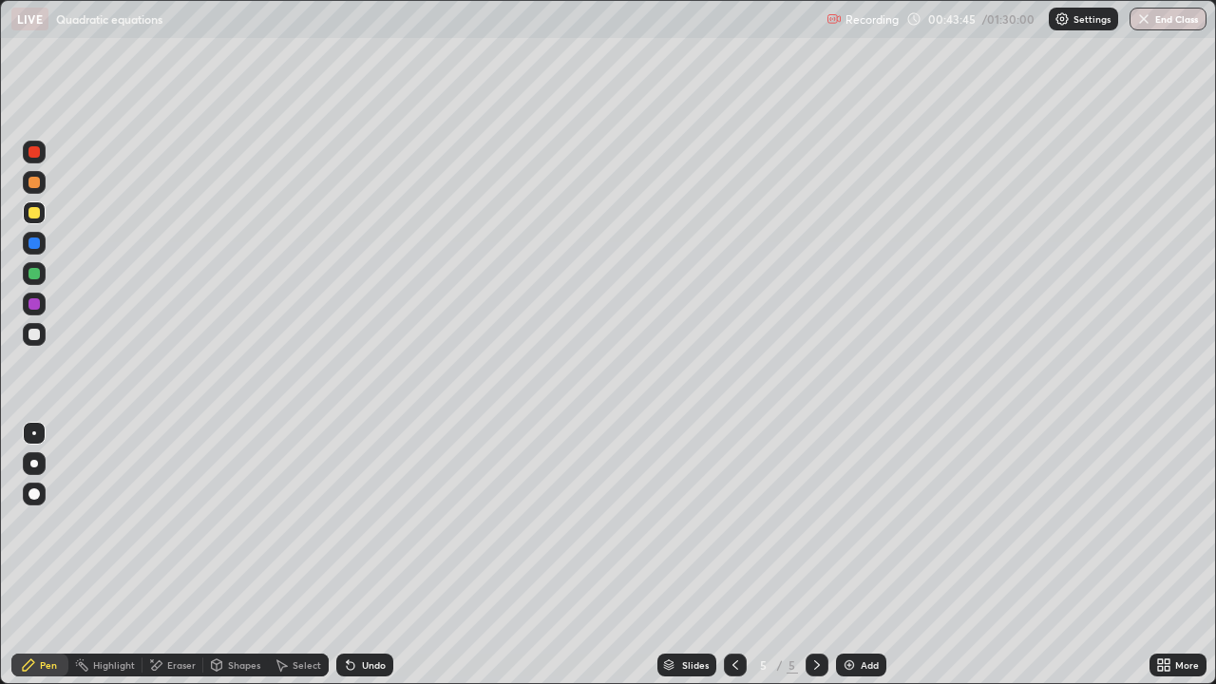
click at [849, 523] on img at bounding box center [849, 665] width 15 height 15
click at [37, 331] on div at bounding box center [34, 334] width 11 height 11
click at [370, 523] on div "Undo" at bounding box center [374, 665] width 24 height 10
click at [38, 212] on div at bounding box center [34, 212] width 11 height 11
click at [369, 523] on div "Undo" at bounding box center [374, 665] width 24 height 10
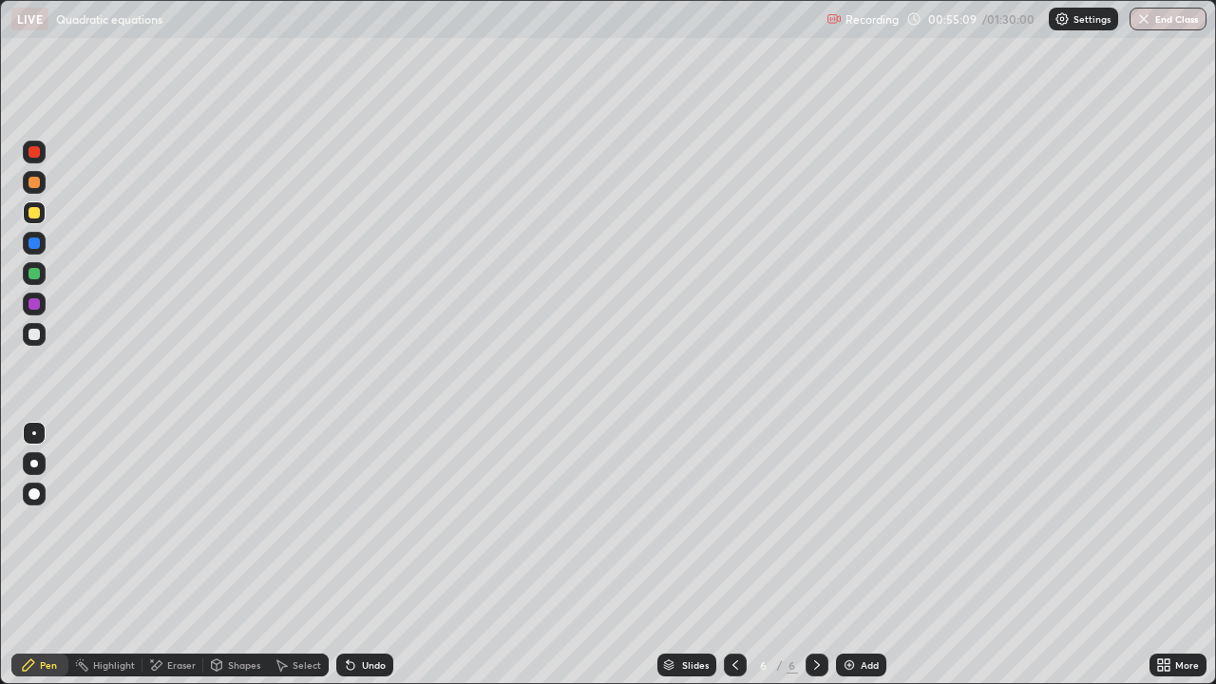
click at [857, 523] on div "Add" at bounding box center [861, 665] width 50 height 23
click at [34, 334] on div at bounding box center [34, 334] width 11 height 11
click at [36, 208] on div at bounding box center [34, 212] width 11 height 11
click at [34, 330] on div at bounding box center [34, 334] width 11 height 11
click at [37, 212] on div at bounding box center [34, 212] width 11 height 11
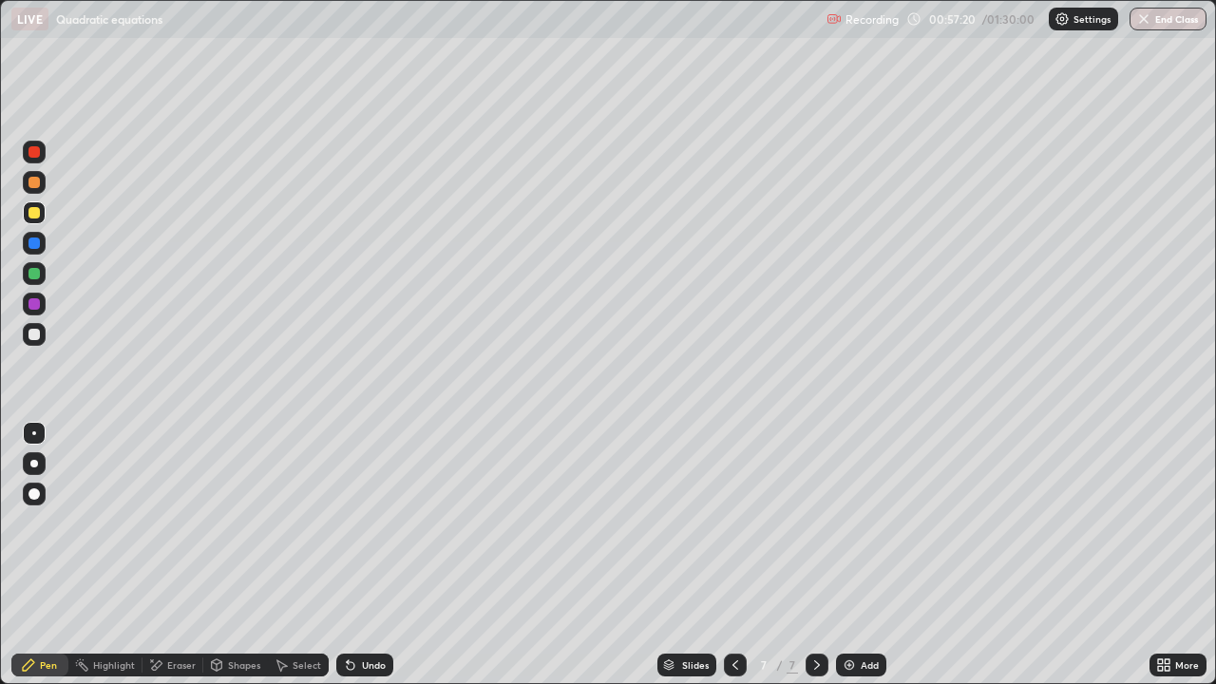
click at [34, 334] on div at bounding box center [34, 334] width 11 height 11
click at [34, 213] on div at bounding box center [34, 212] width 11 height 11
click at [36, 333] on div at bounding box center [34, 334] width 11 height 11
click at [33, 212] on div at bounding box center [34, 212] width 11 height 11
click at [38, 334] on div at bounding box center [34, 334] width 11 height 11
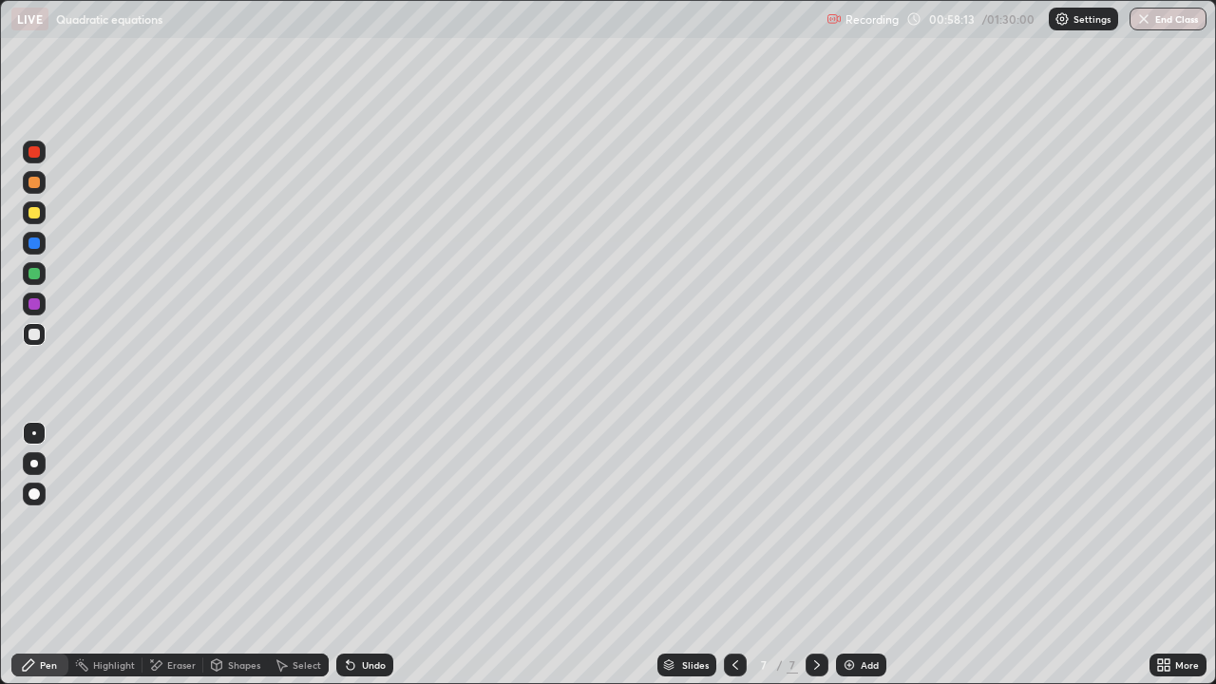
click at [40, 182] on div at bounding box center [34, 182] width 23 height 23
click at [38, 271] on div at bounding box center [34, 273] width 11 height 11
click at [348, 523] on icon at bounding box center [351, 666] width 8 height 8
click at [360, 523] on div "Undo" at bounding box center [364, 665] width 57 height 23
click at [366, 523] on div "Undo" at bounding box center [374, 665] width 24 height 10
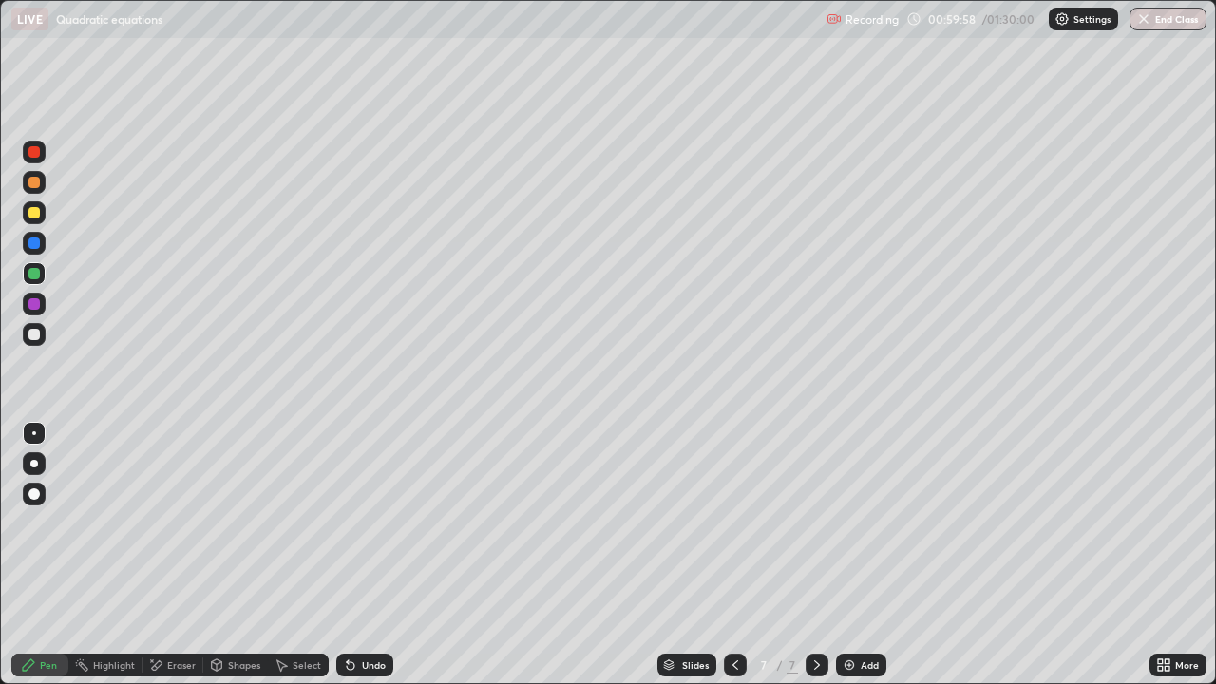
click at [366, 523] on div "Undo" at bounding box center [374, 665] width 24 height 10
click at [364, 523] on div "Undo" at bounding box center [374, 665] width 24 height 10
click at [371, 523] on div "Undo" at bounding box center [374, 665] width 24 height 10
click at [178, 523] on div "Eraser" at bounding box center [181, 665] width 29 height 10
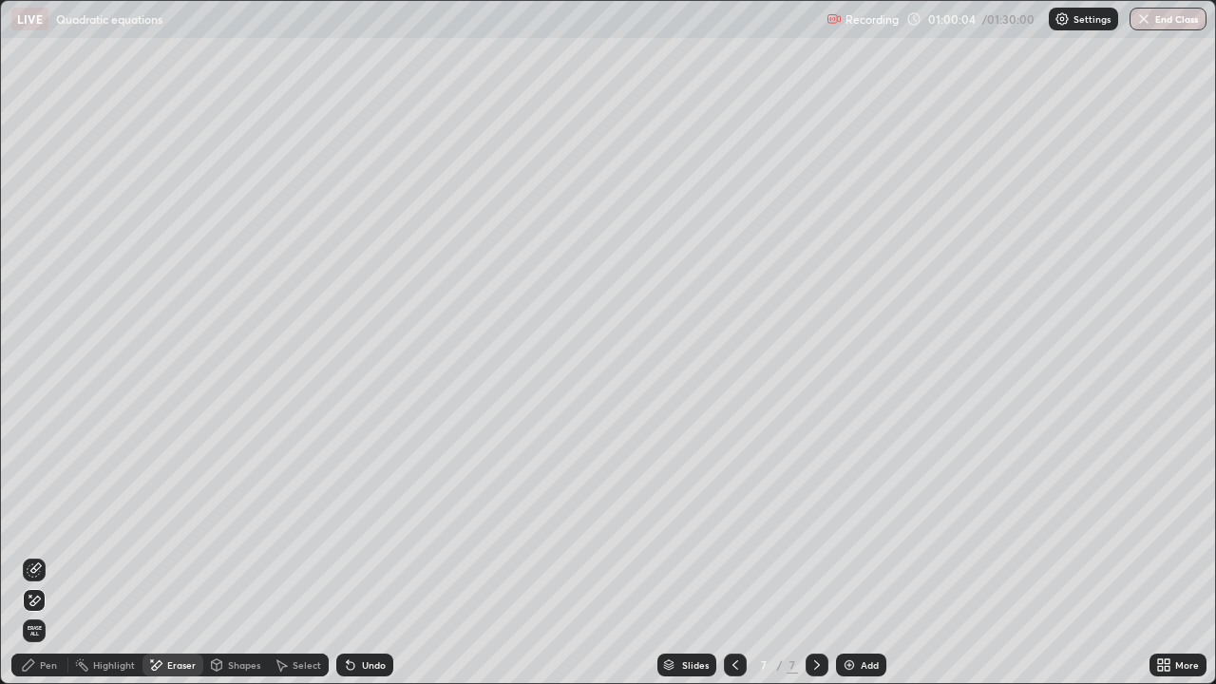
click at [56, 523] on div "Pen" at bounding box center [48, 665] width 17 height 10
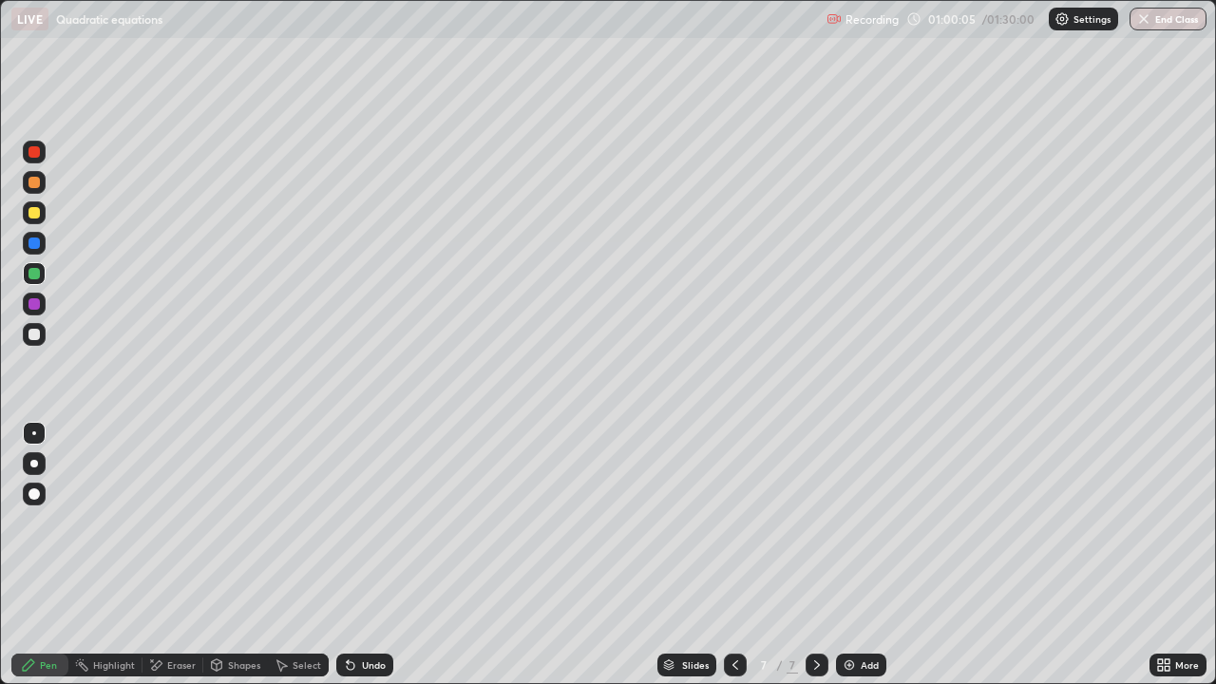
click at [34, 182] on div at bounding box center [34, 182] width 11 height 11
click at [858, 523] on div "Add" at bounding box center [861, 665] width 50 height 23
click at [736, 523] on icon at bounding box center [735, 665] width 15 height 15
click at [810, 523] on icon at bounding box center [817, 665] width 15 height 15
click at [170, 523] on div "Eraser" at bounding box center [181, 665] width 29 height 10
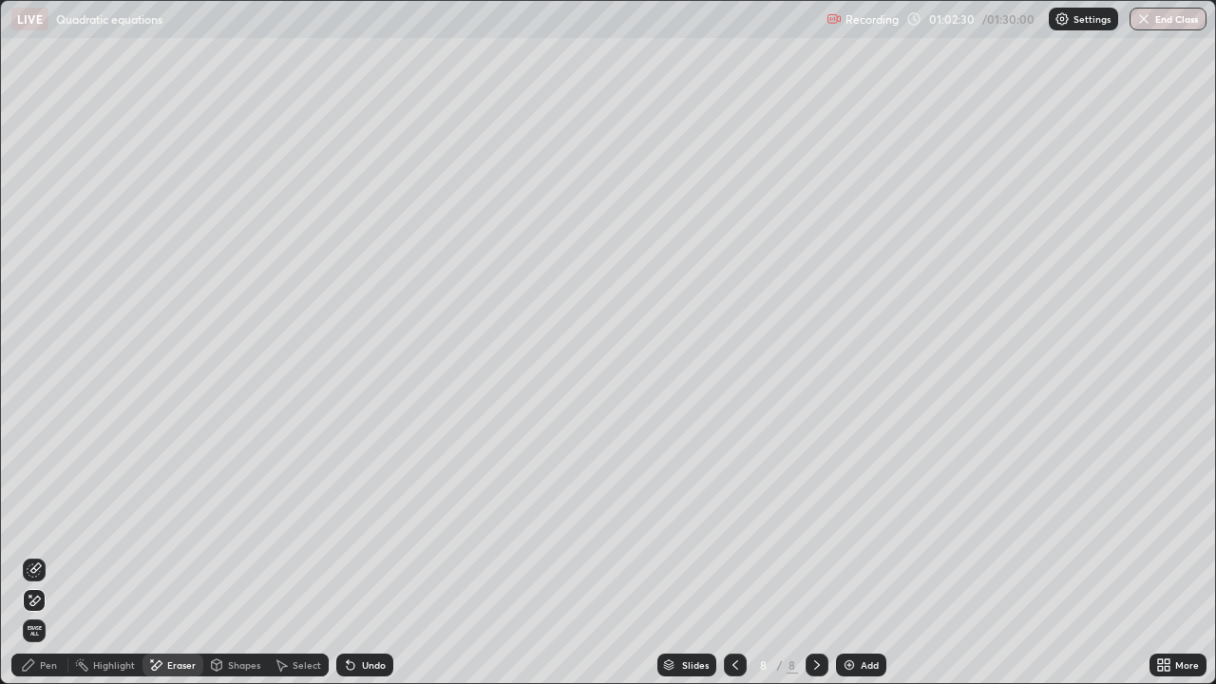
click at [732, 523] on icon at bounding box center [735, 665] width 15 height 15
click at [46, 523] on div "Pen" at bounding box center [48, 665] width 17 height 10
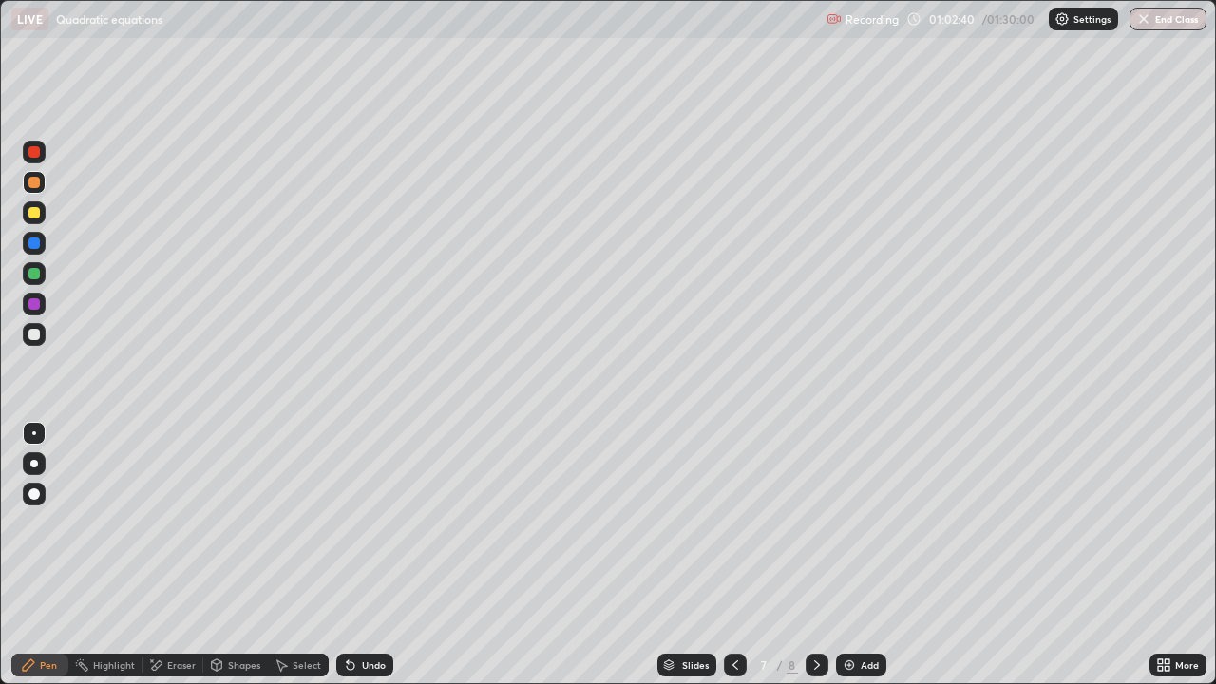
click at [35, 268] on div at bounding box center [34, 273] width 11 height 11
click at [865, 523] on div "Add" at bounding box center [870, 665] width 18 height 10
click at [34, 334] on div at bounding box center [34, 334] width 11 height 11
click at [34, 213] on div at bounding box center [34, 212] width 11 height 11
click at [181, 523] on div "Eraser" at bounding box center [181, 665] width 29 height 10
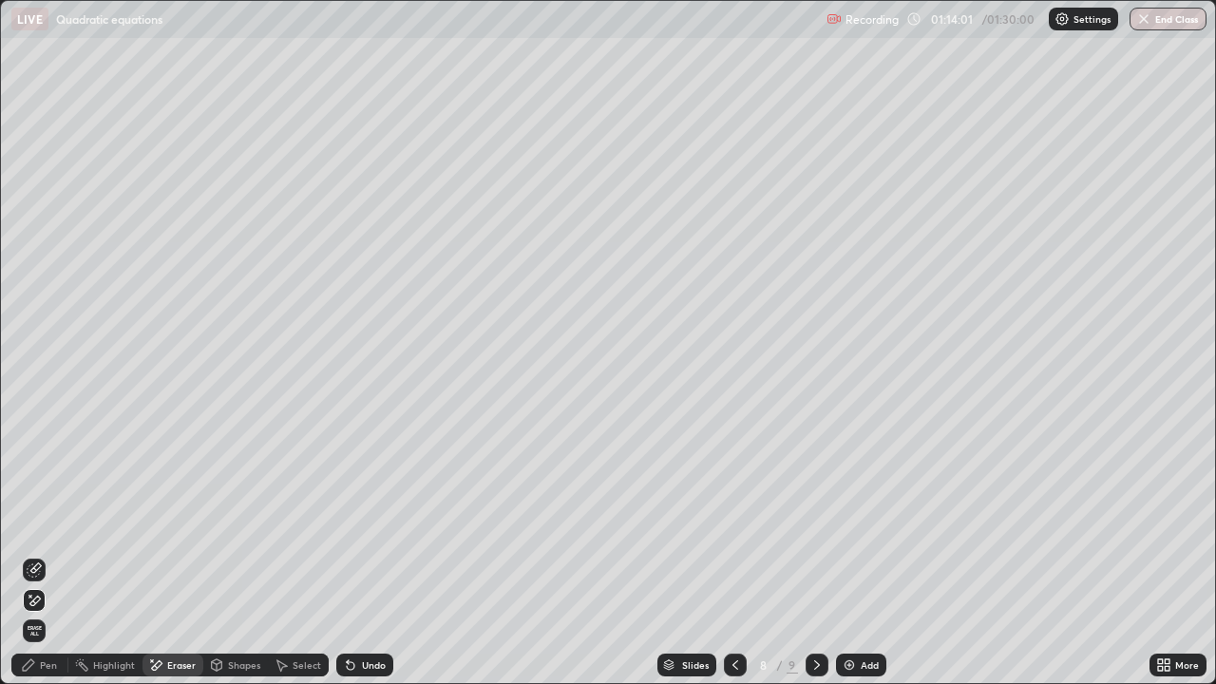
click at [48, 523] on div "Pen" at bounding box center [48, 665] width 17 height 10
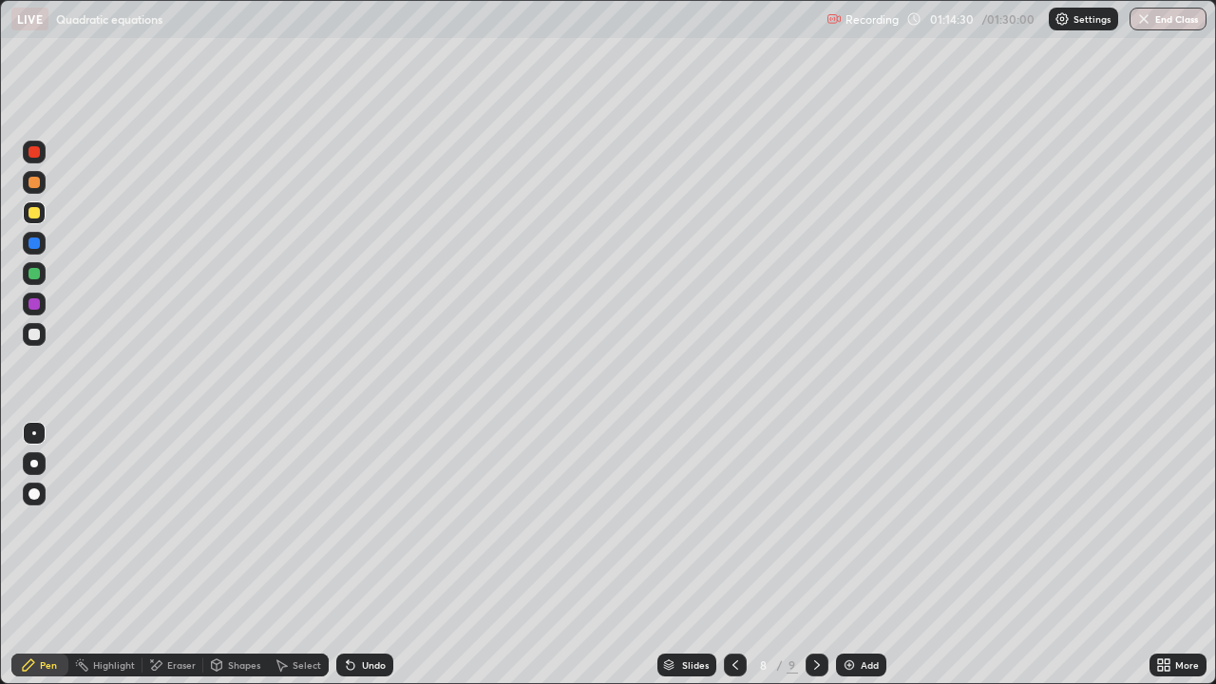
click at [858, 523] on div "Add" at bounding box center [861, 665] width 50 height 23
click at [34, 334] on div at bounding box center [34, 334] width 11 height 11
click at [178, 523] on div "Eraser" at bounding box center [181, 665] width 29 height 10
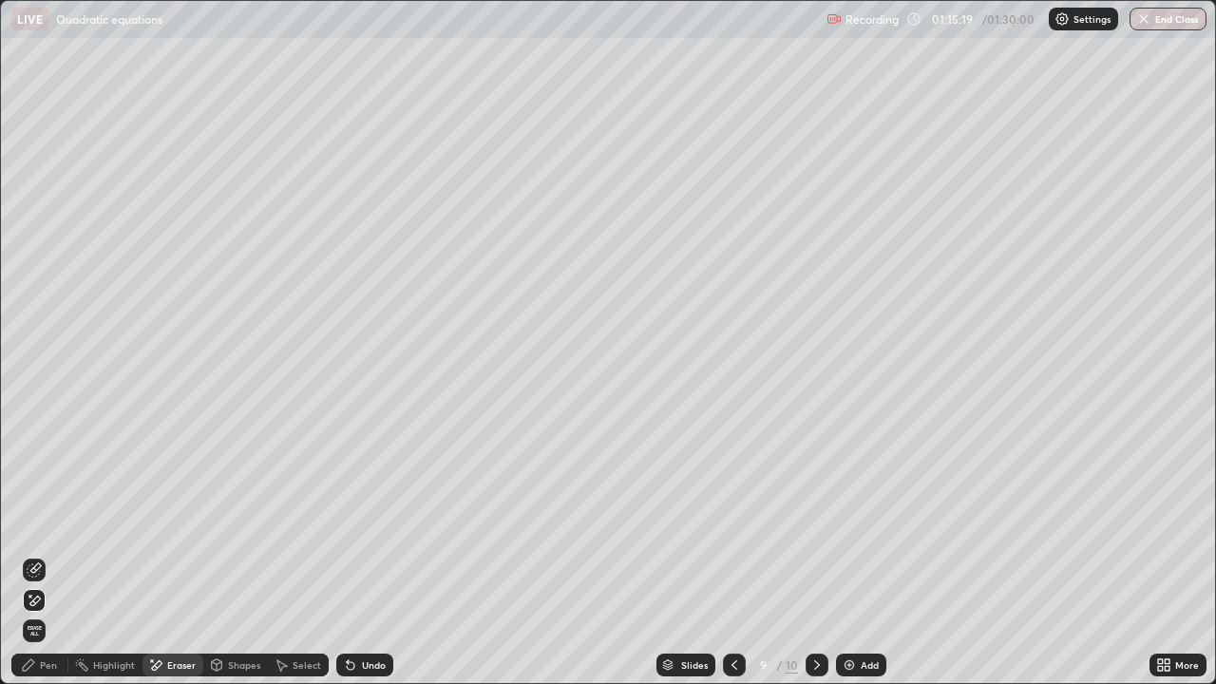
click at [46, 523] on div "Pen" at bounding box center [48, 665] width 17 height 10
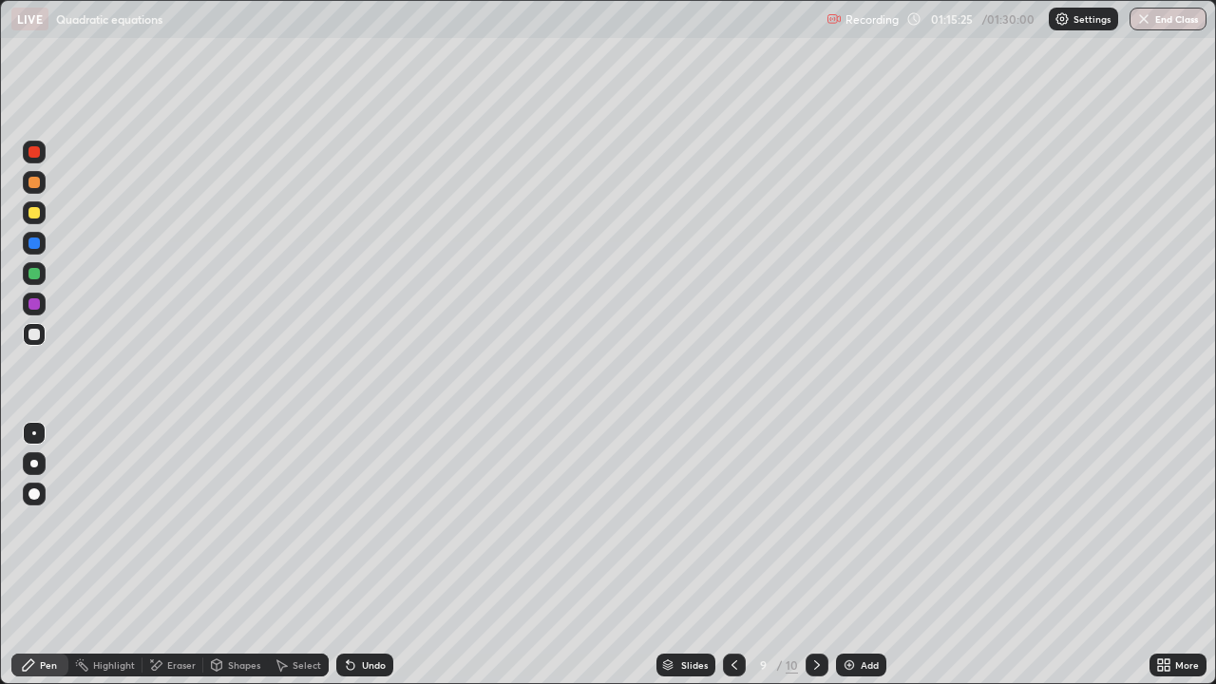
click at [178, 523] on div "Eraser" at bounding box center [181, 665] width 29 height 10
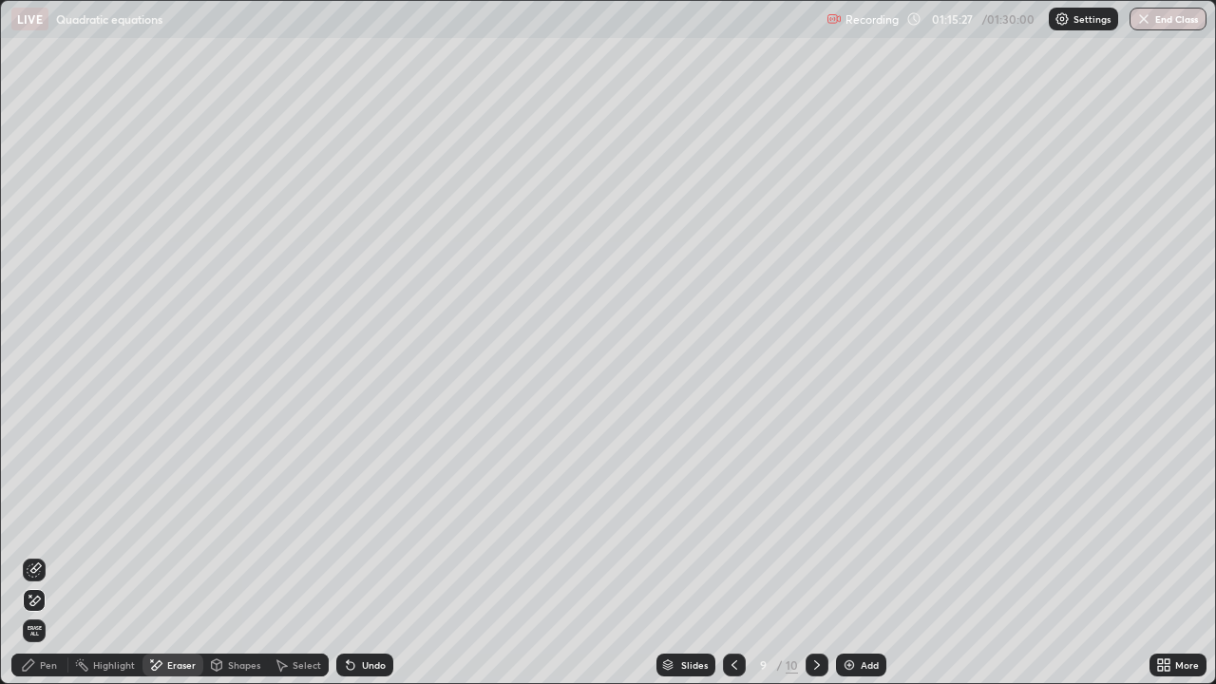
click at [41, 523] on div "Pen" at bounding box center [48, 665] width 17 height 10
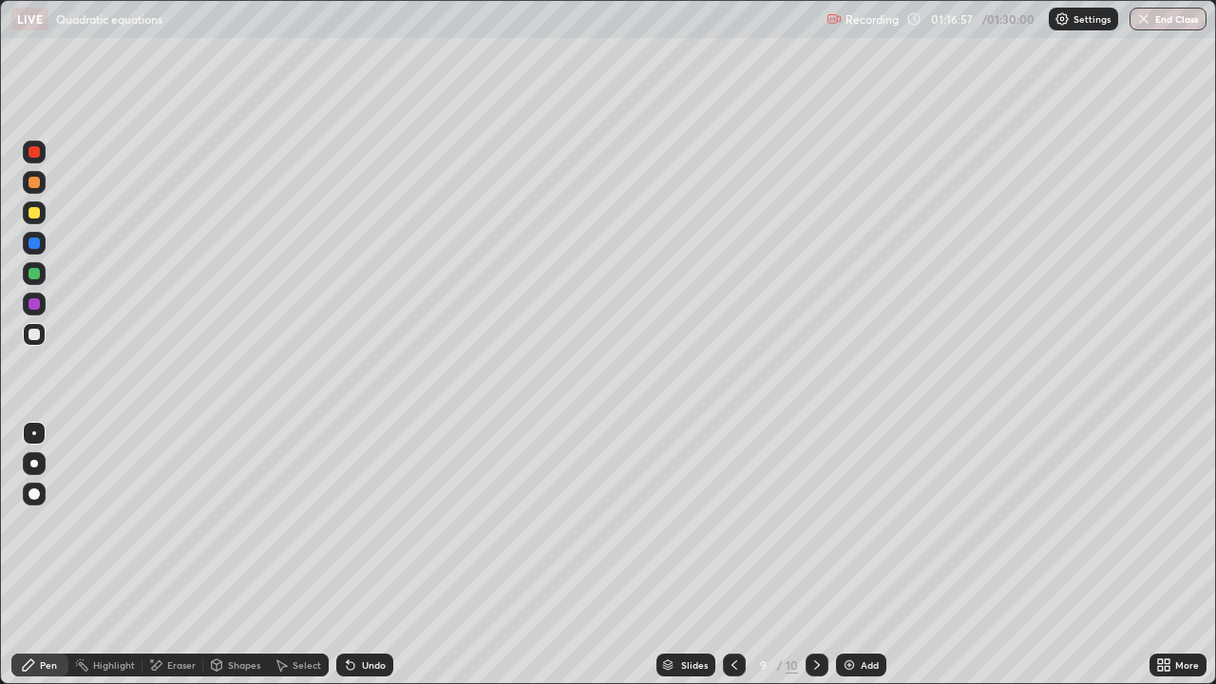
click at [182, 523] on div "Eraser" at bounding box center [181, 665] width 29 height 10
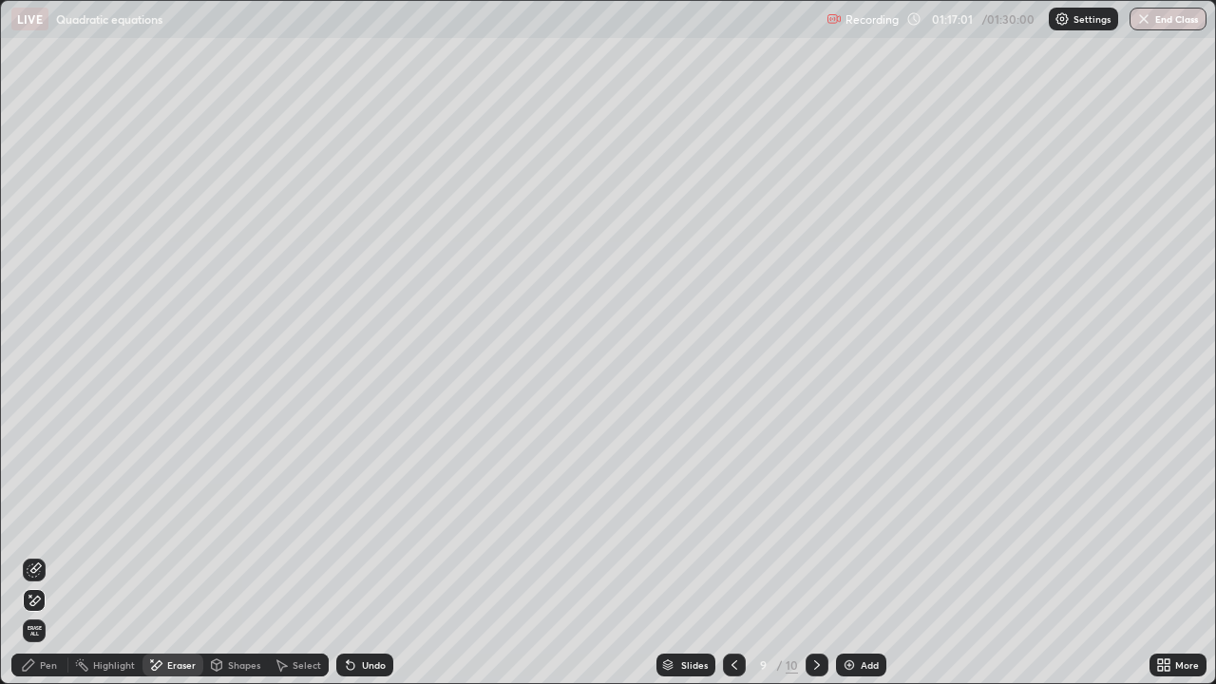
click at [52, 523] on div "Pen" at bounding box center [48, 665] width 17 height 10
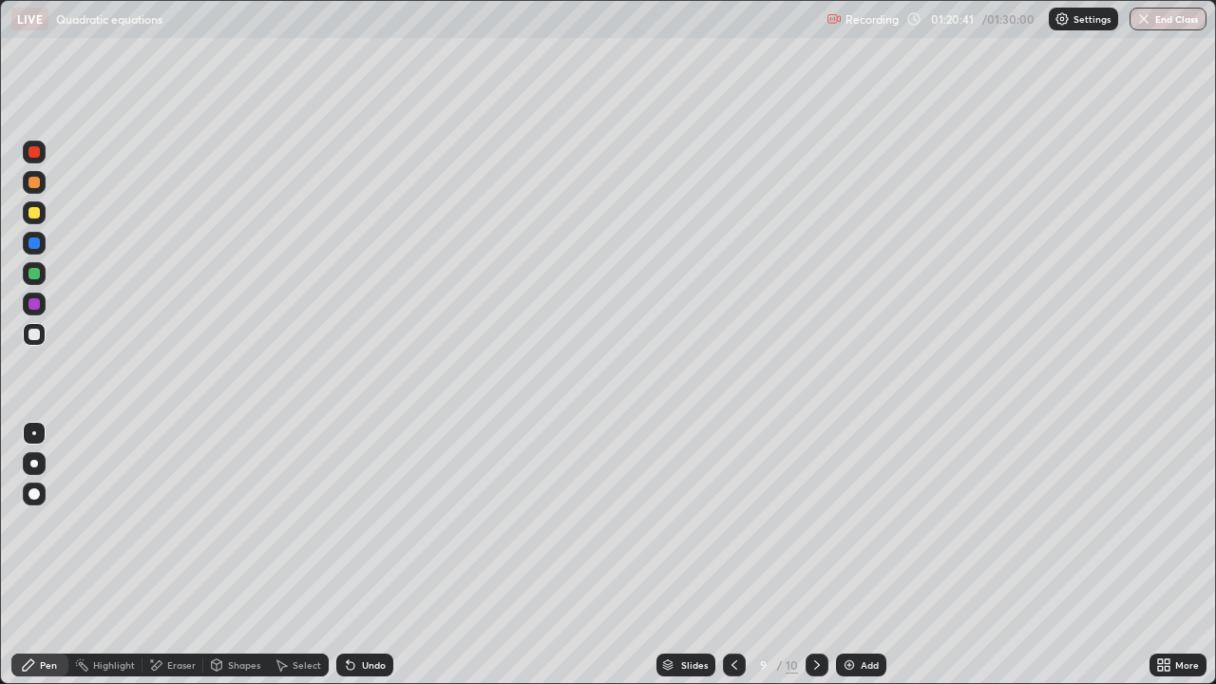
click at [34, 213] on div at bounding box center [34, 212] width 11 height 11
click at [728, 523] on icon at bounding box center [734, 665] width 15 height 15
click at [733, 523] on icon at bounding box center [734, 665] width 15 height 15
click at [732, 523] on icon at bounding box center [734, 665] width 15 height 15
click at [810, 523] on icon at bounding box center [817, 665] width 15 height 15
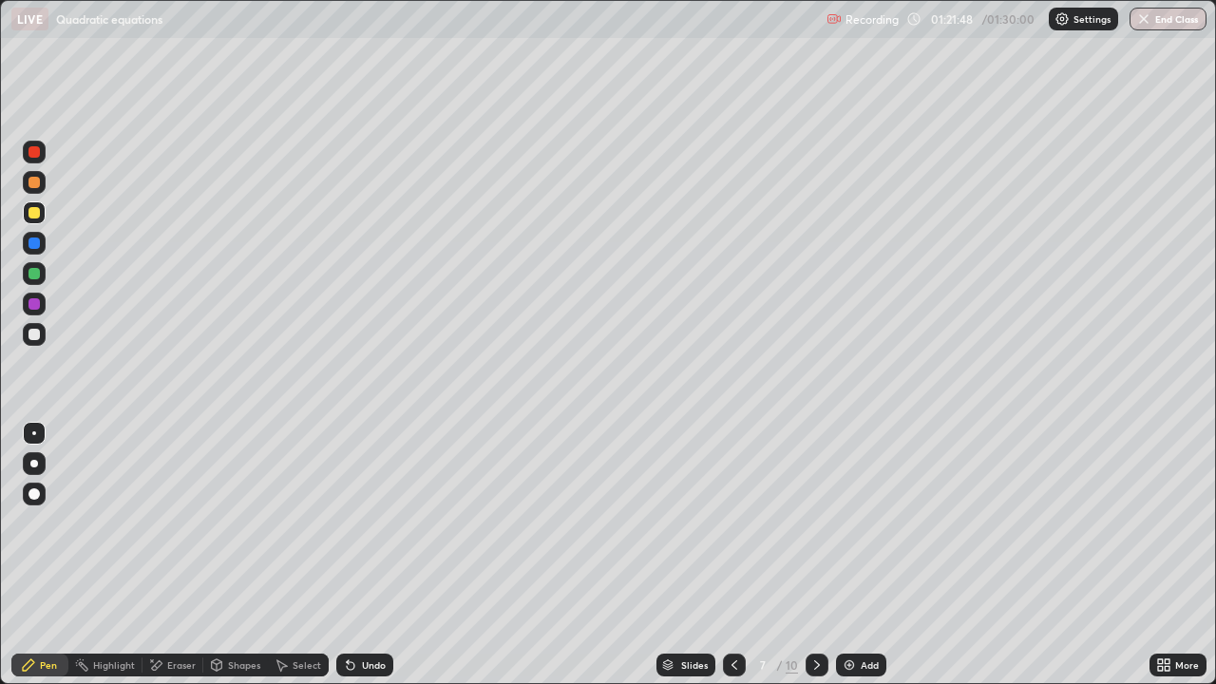
click at [815, 523] on icon at bounding box center [817, 665] width 15 height 15
click at [818, 523] on icon at bounding box center [817, 665] width 15 height 15
click at [731, 523] on icon at bounding box center [734, 665] width 15 height 15
click at [730, 523] on icon at bounding box center [734, 665] width 15 height 15
click at [815, 523] on icon at bounding box center [817, 665] width 15 height 15
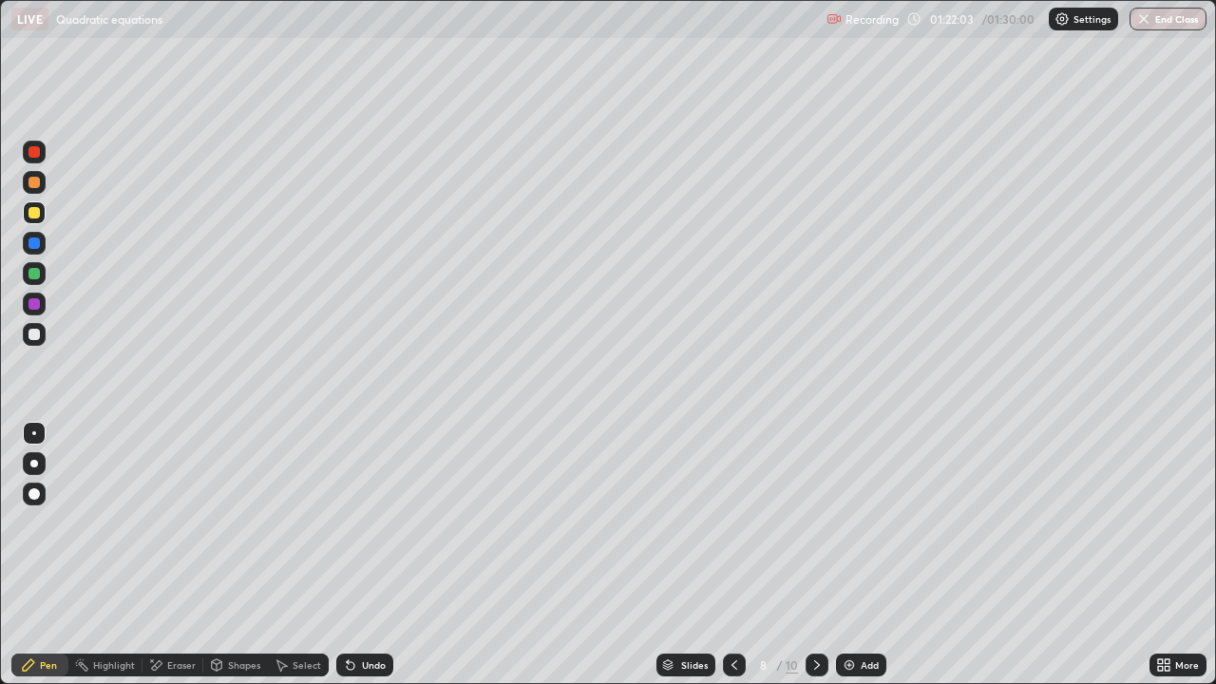
click at [814, 523] on icon at bounding box center [817, 665] width 6 height 10
click at [811, 523] on icon at bounding box center [817, 665] width 15 height 15
click at [733, 523] on icon at bounding box center [734, 665] width 15 height 15
click at [736, 523] on icon at bounding box center [734, 665] width 15 height 15
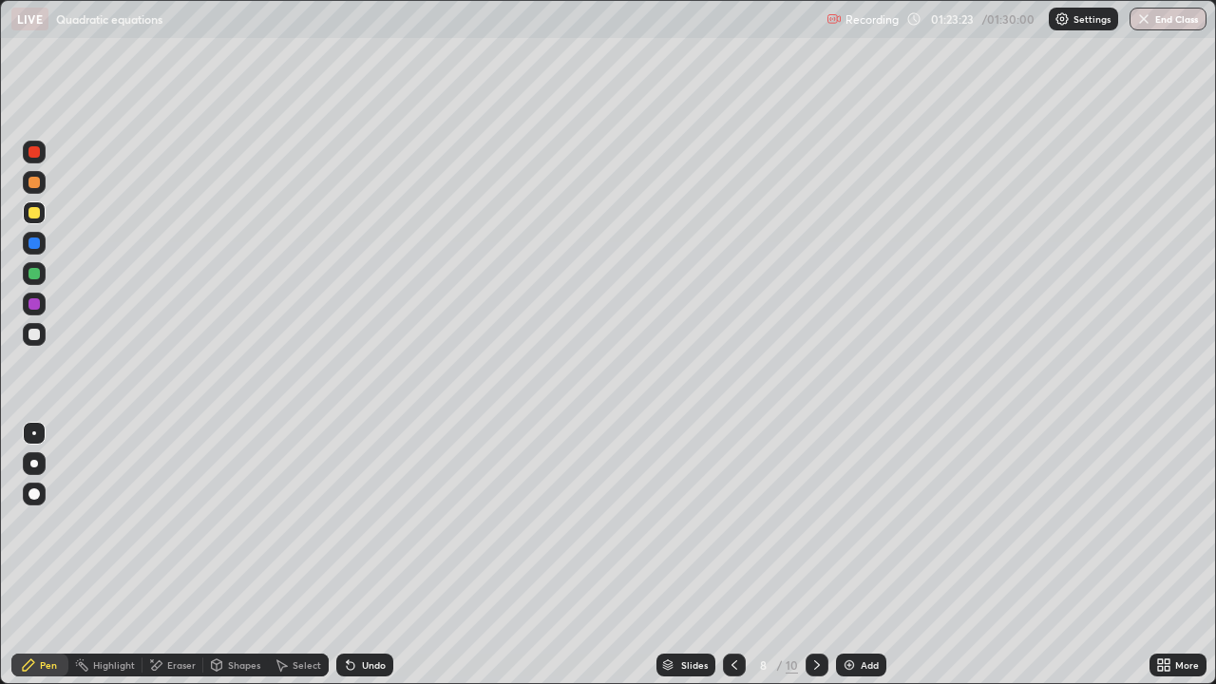
click at [737, 523] on icon at bounding box center [734, 665] width 15 height 15
click at [813, 523] on icon at bounding box center [817, 665] width 15 height 15
click at [815, 523] on icon at bounding box center [817, 665] width 15 height 15
click at [735, 523] on icon at bounding box center [734, 665] width 15 height 15
click at [733, 523] on icon at bounding box center [735, 665] width 6 height 10
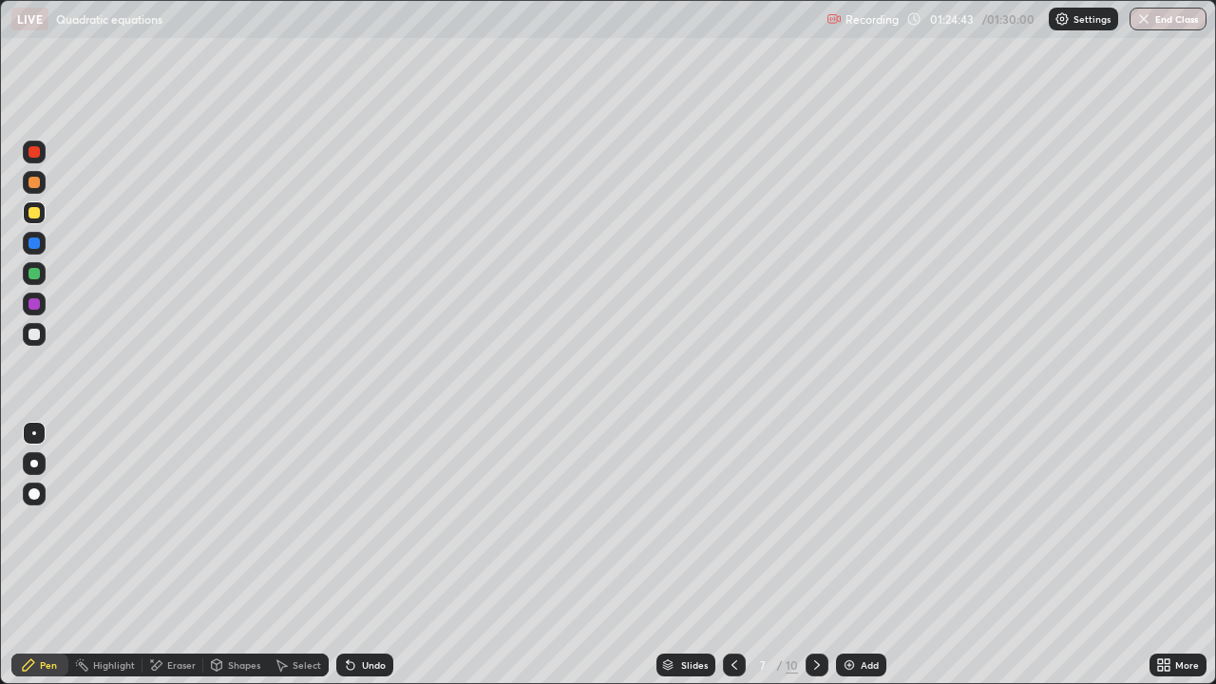
click at [814, 523] on icon at bounding box center [817, 665] width 6 height 10
click at [814, 523] on icon at bounding box center [817, 665] width 15 height 15
click at [814, 523] on icon at bounding box center [817, 665] width 6 height 10
click at [733, 523] on icon at bounding box center [734, 665] width 15 height 15
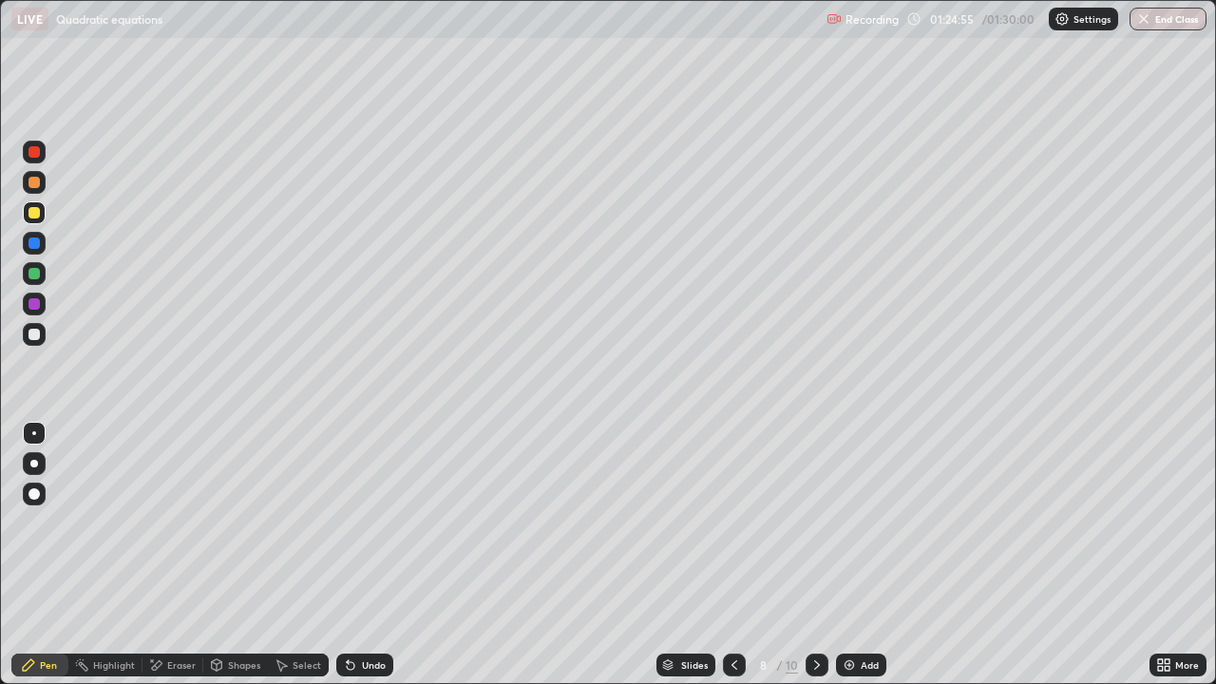
click at [732, 523] on icon at bounding box center [734, 665] width 15 height 15
click at [811, 523] on icon at bounding box center [817, 665] width 15 height 15
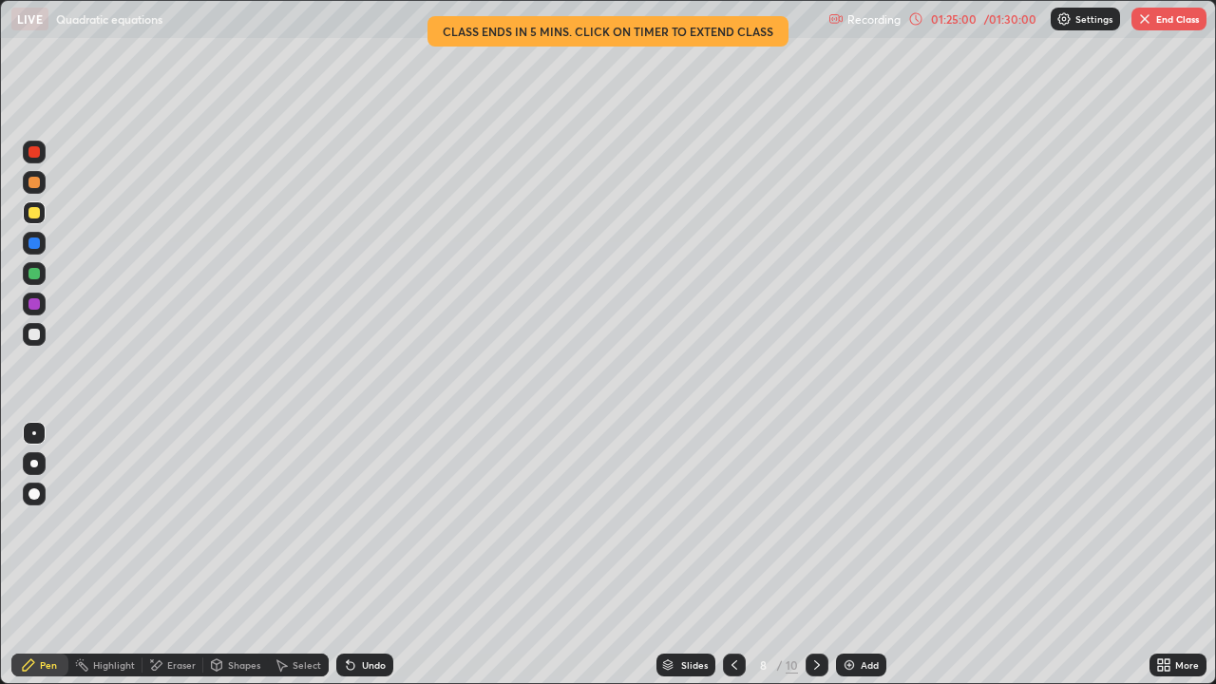
click at [815, 523] on icon at bounding box center [817, 665] width 15 height 15
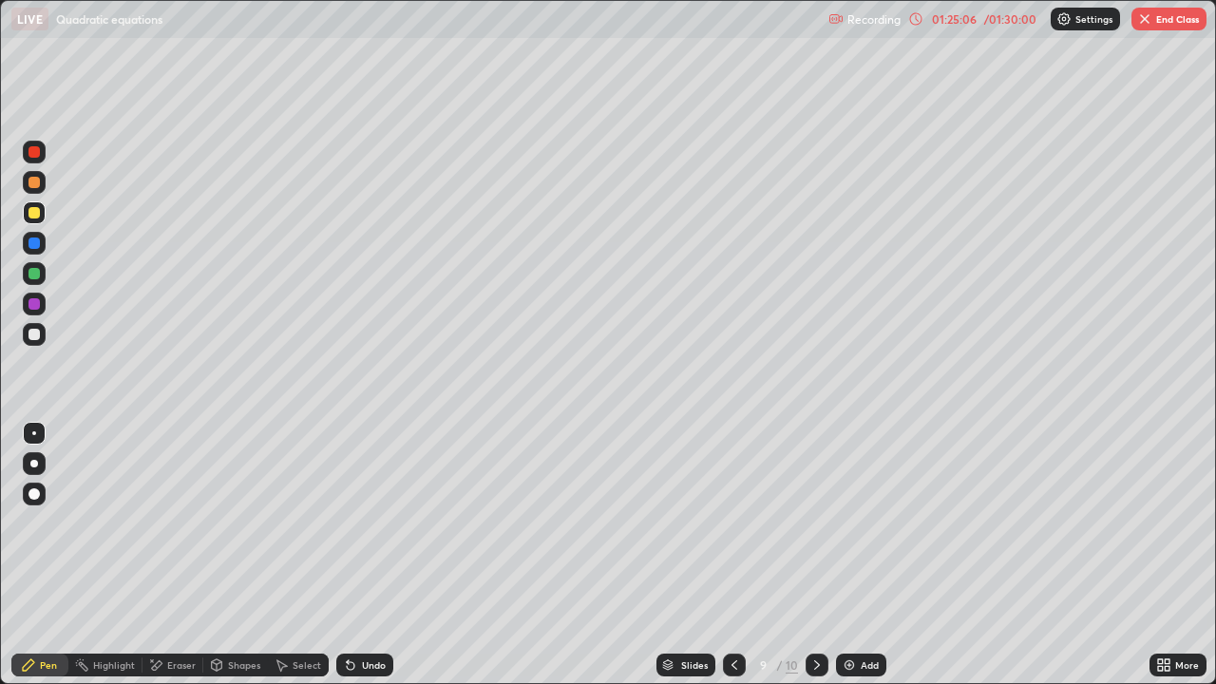
click at [378, 523] on div "Undo" at bounding box center [374, 665] width 24 height 10
click at [925, 21] on div "01:25:23 / 01:30:00" at bounding box center [973, 18] width 131 height 15
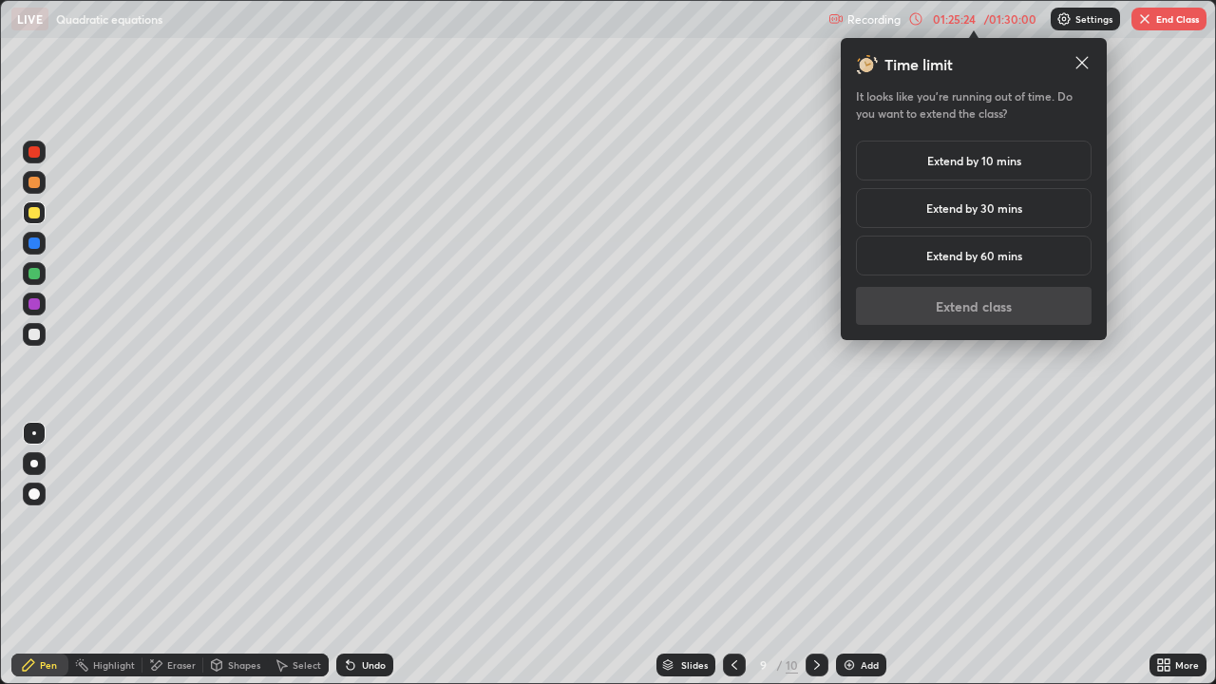
click at [963, 160] on h5 "Extend by 10 mins" at bounding box center [974, 160] width 94 height 17
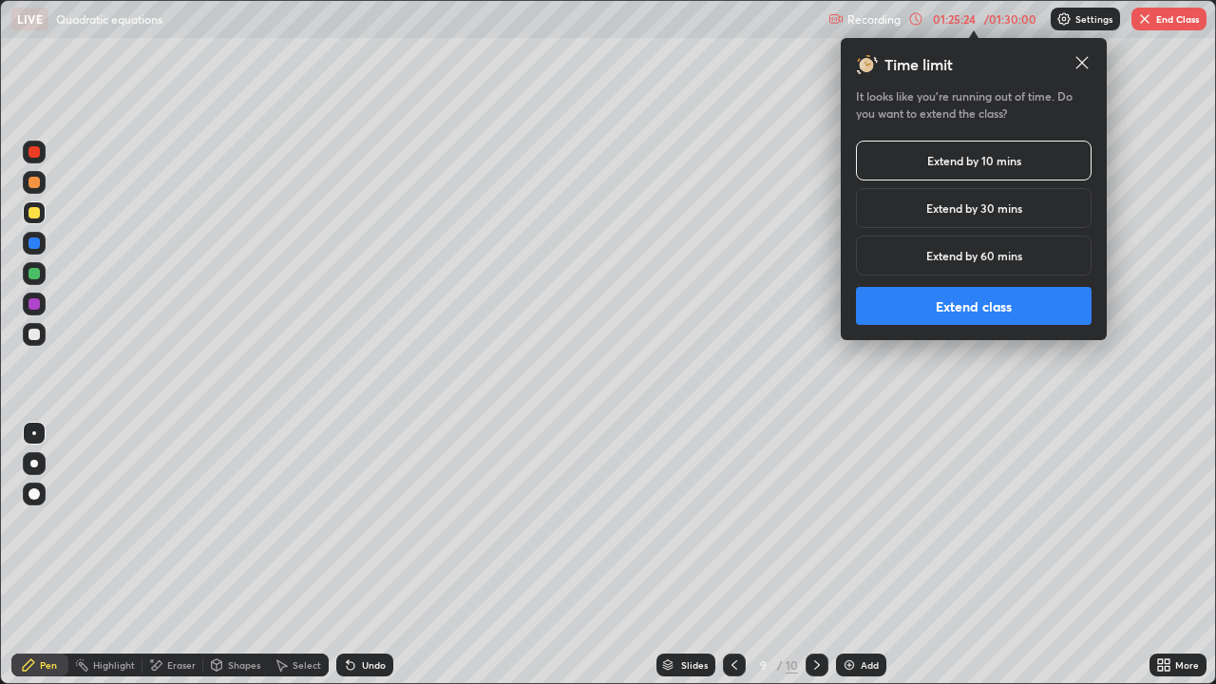
click at [998, 306] on button "Extend class" at bounding box center [974, 306] width 236 height 38
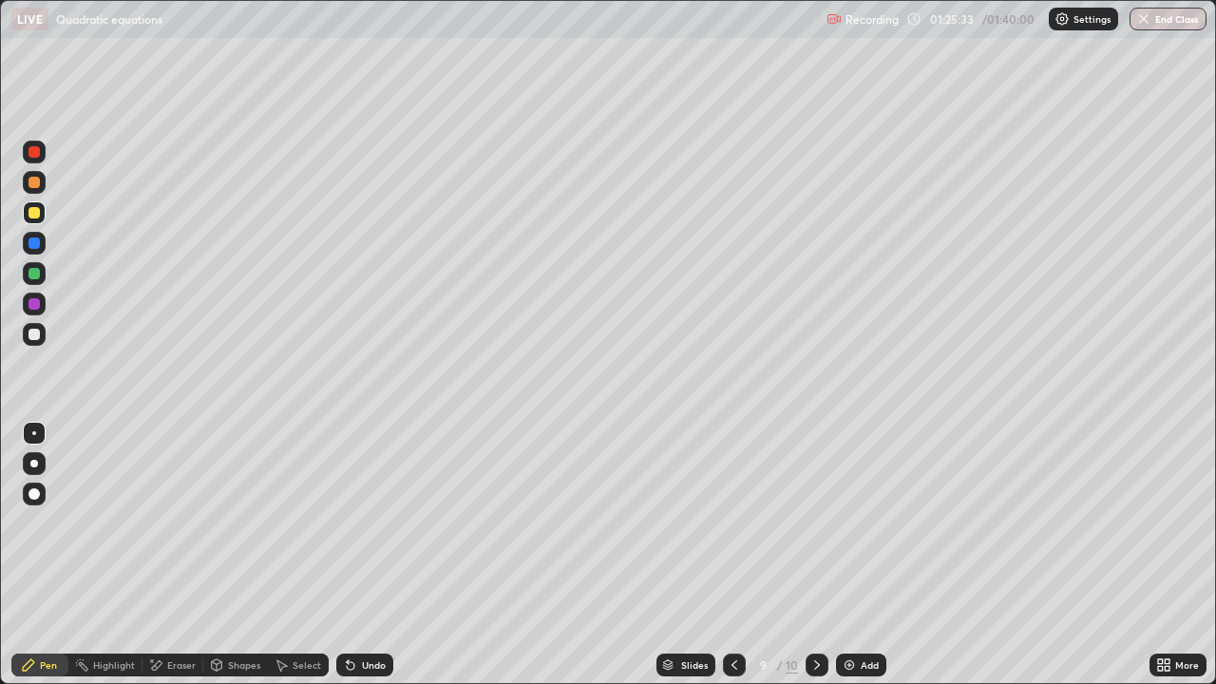
click at [733, 523] on icon at bounding box center [734, 665] width 15 height 15
click at [733, 523] on icon at bounding box center [735, 665] width 6 height 10
click at [815, 523] on icon at bounding box center [817, 665] width 15 height 15
click at [813, 523] on icon at bounding box center [817, 665] width 15 height 15
click at [362, 523] on div "Undo" at bounding box center [374, 665] width 24 height 10
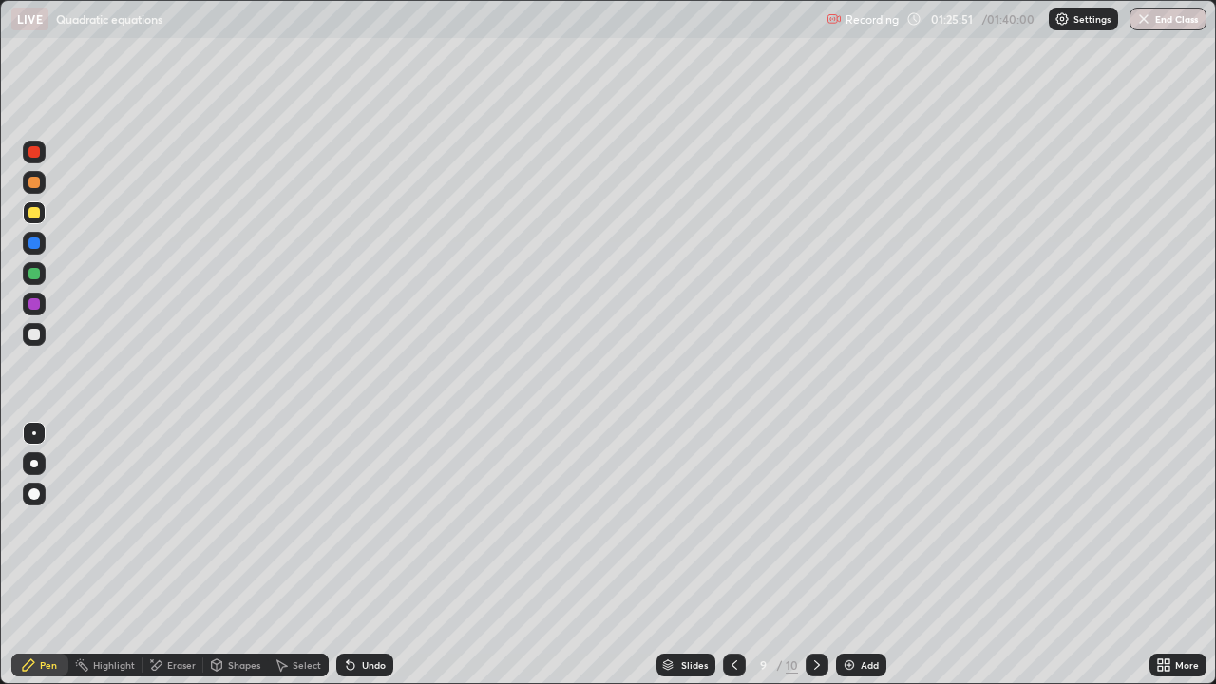
click at [363, 523] on div "Undo" at bounding box center [374, 665] width 24 height 10
click at [362, 523] on div "Undo" at bounding box center [364, 665] width 57 height 23
click at [362, 523] on div "Undo" at bounding box center [374, 665] width 24 height 10
click at [1163, 23] on button "End Class" at bounding box center [1168, 19] width 77 height 23
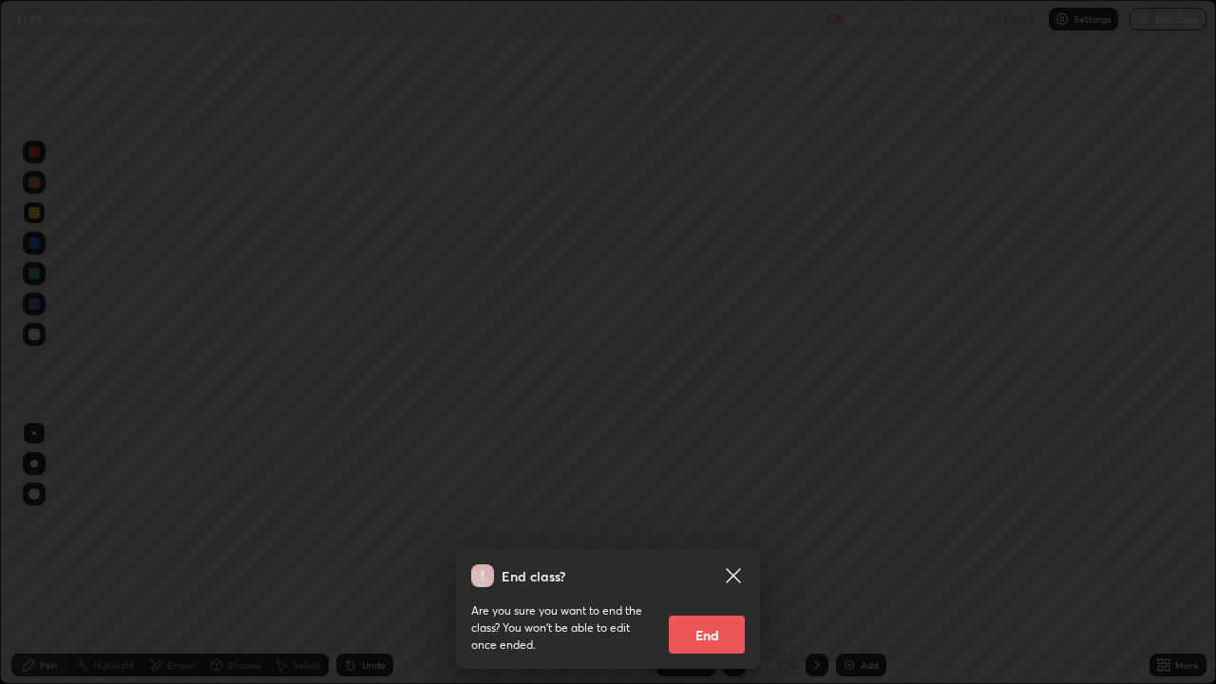
click at [699, 523] on button "End" at bounding box center [707, 635] width 76 height 38
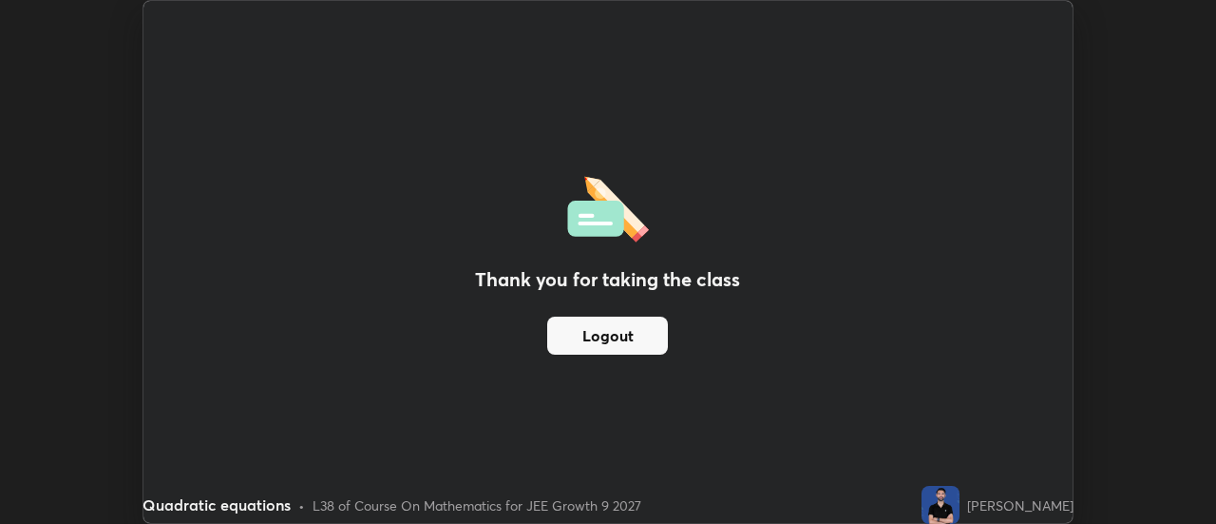
scroll to position [94497, 93805]
